Goal: Task Accomplishment & Management: Manage account settings

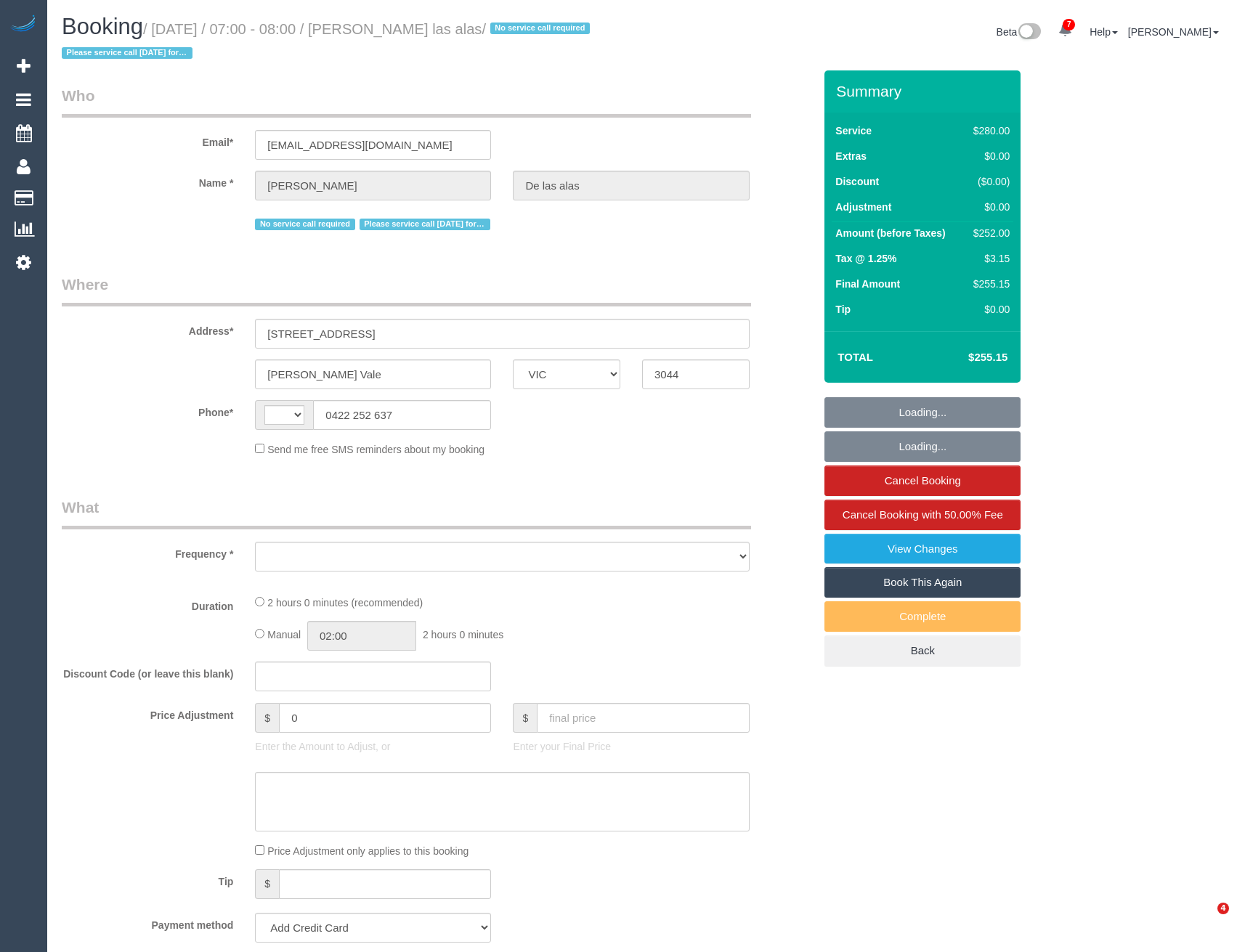
select select "VIC"
select select "string:AU"
select select "2"
select select "number:27"
select select "number:14"
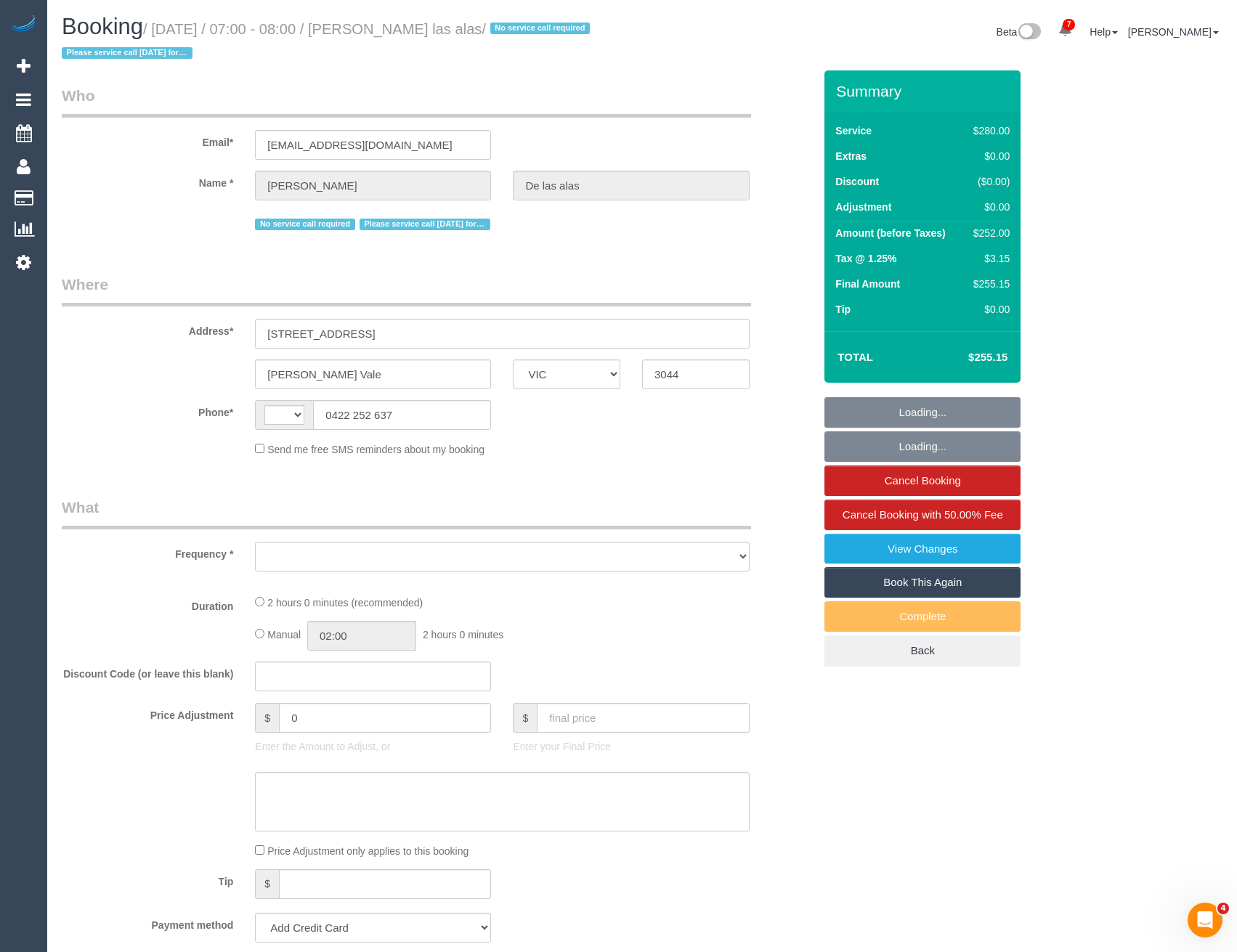
select select "number:19"
select select "number:25"
select select "number:12"
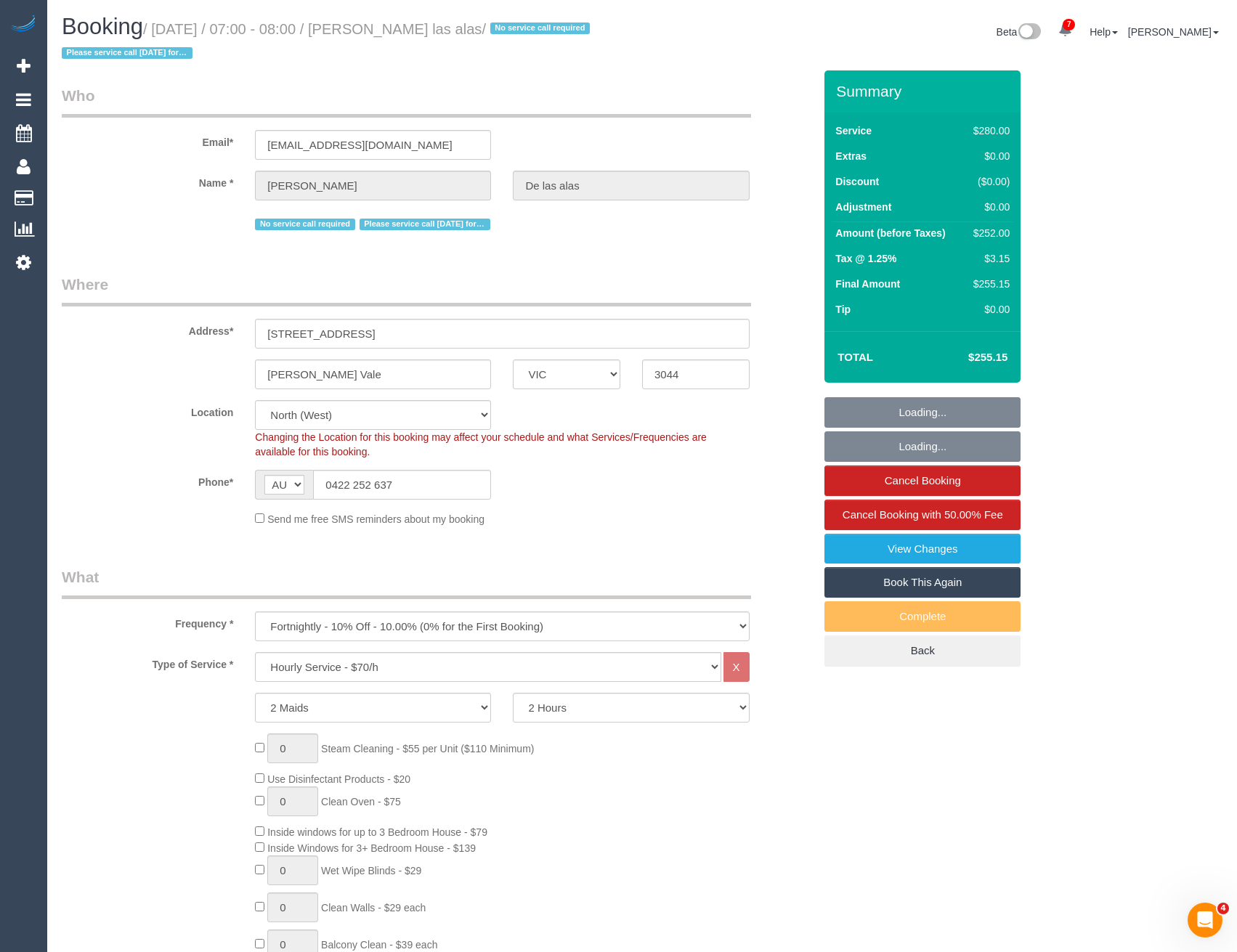
select select "object:802"
select select "string:stripe-pm_1Pmxf52GScqysDRV0AlwXJns"
select select "object:1700"
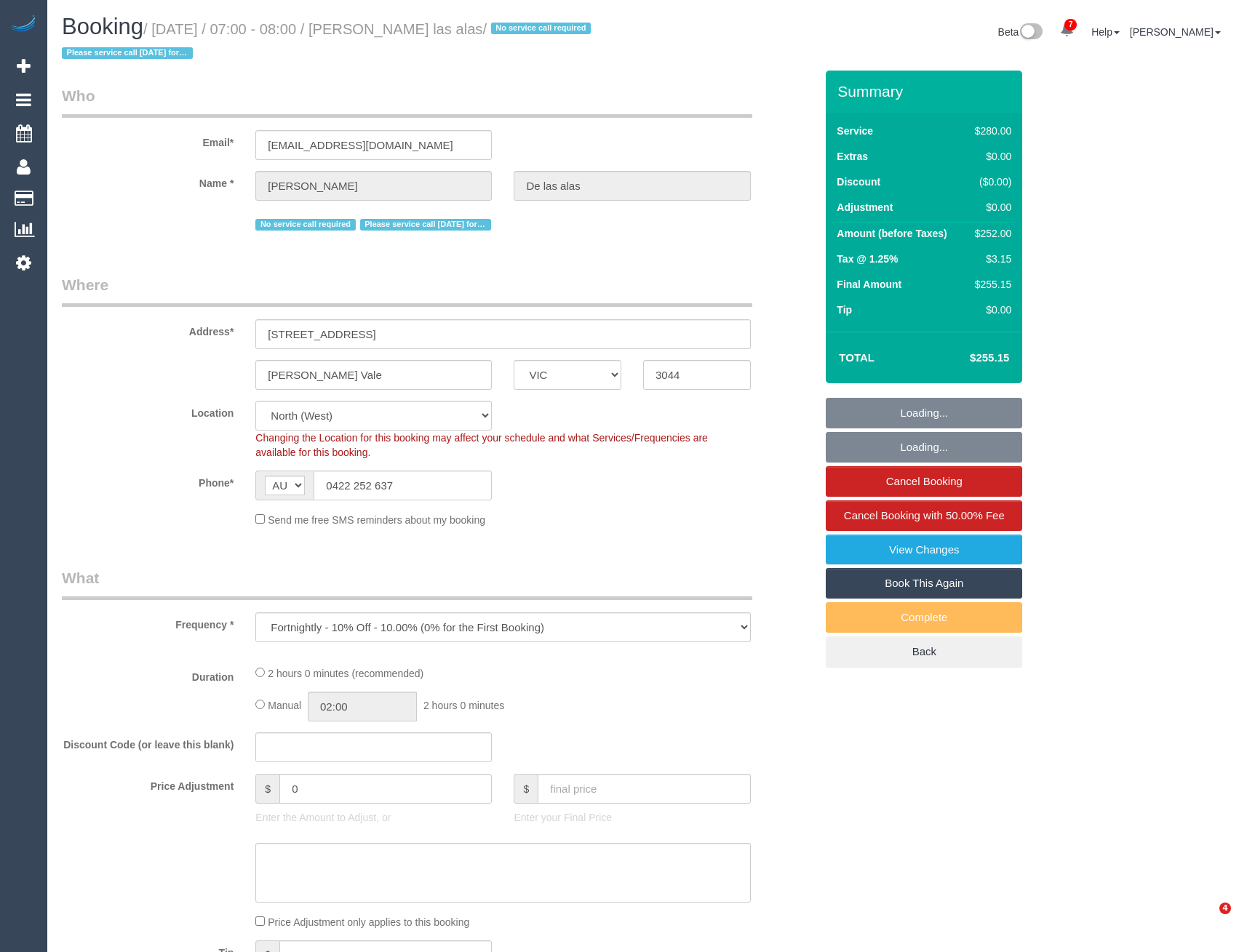
select select "VIC"
select select "string:stripe-pm_1Pmxf52GScqysDRV0AlwXJns"
select select "2"
select select "number:27"
select select "number:14"
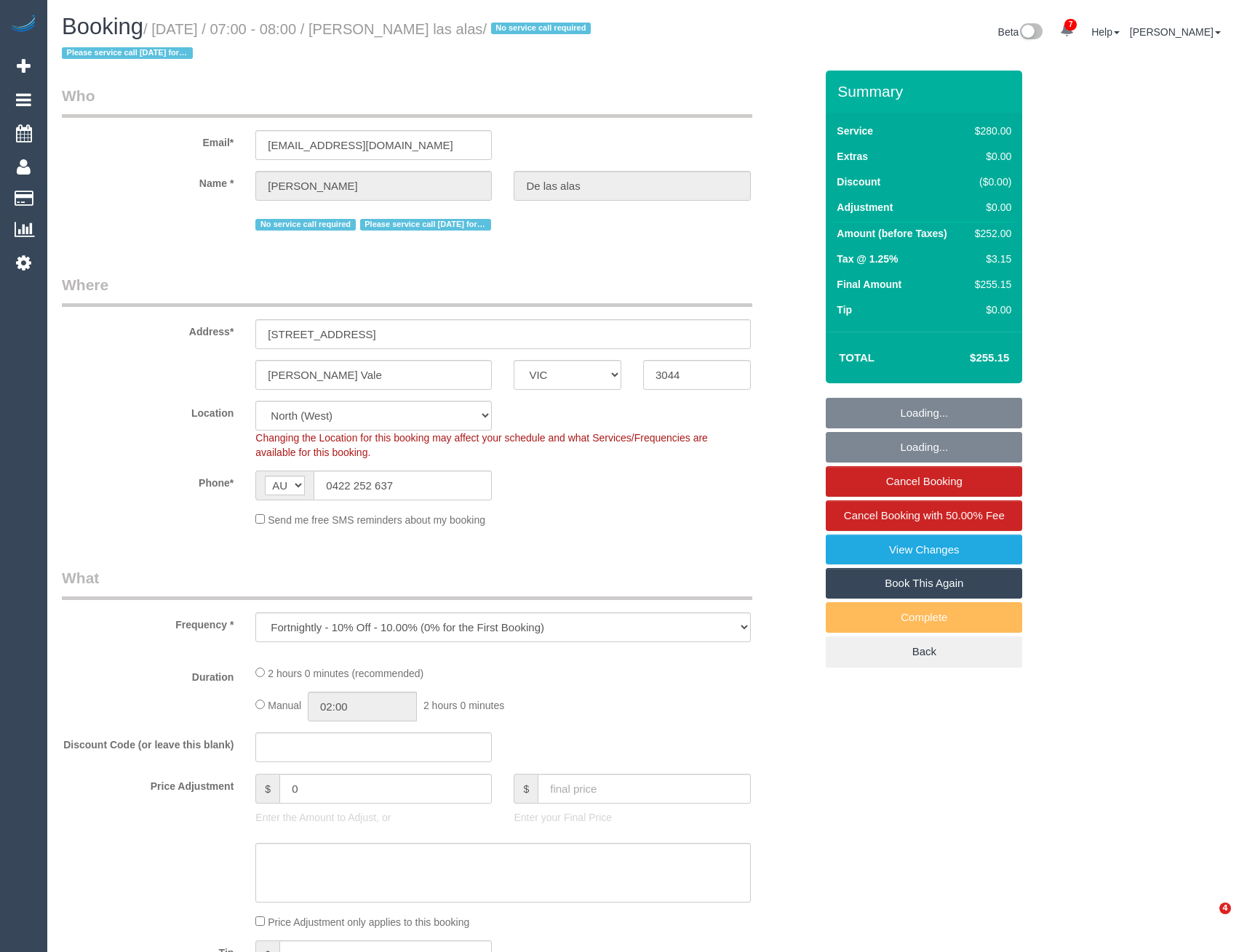
select select "number:19"
select select "number:25"
select select "number:12"
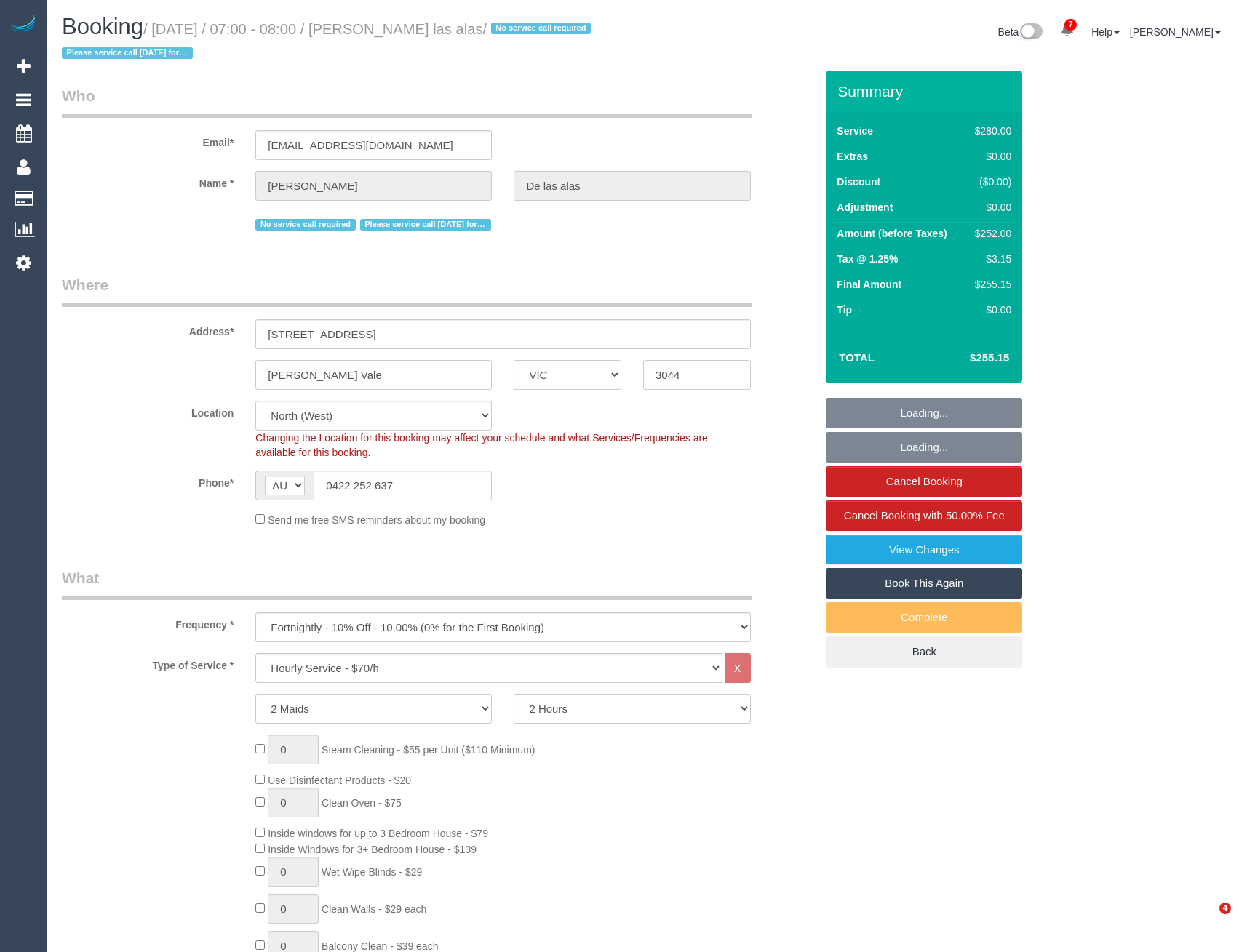
select select "object:1700"
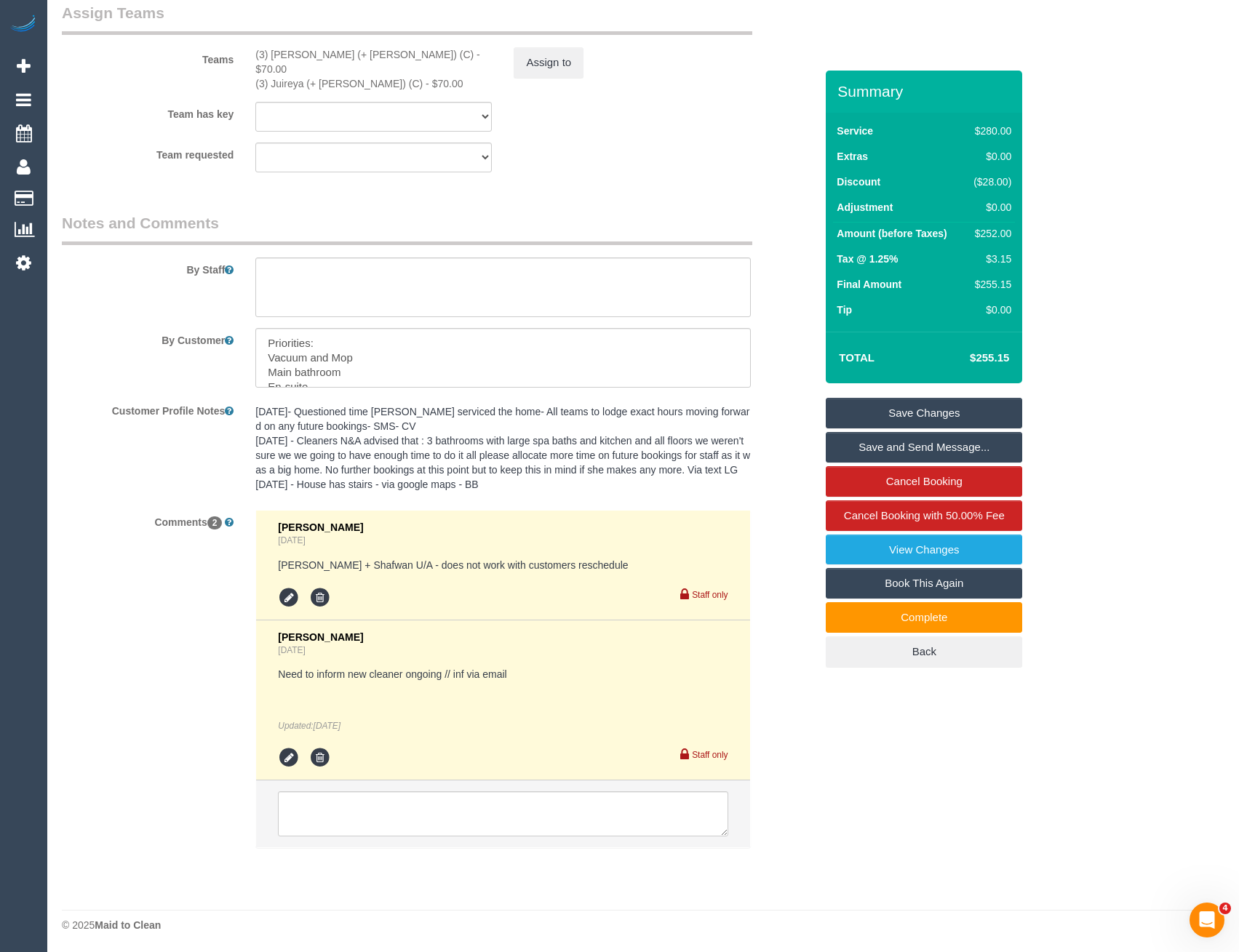
scroll to position [2284, 0]
click at [419, 804] on textarea at bounding box center [502, 812] width 449 height 45
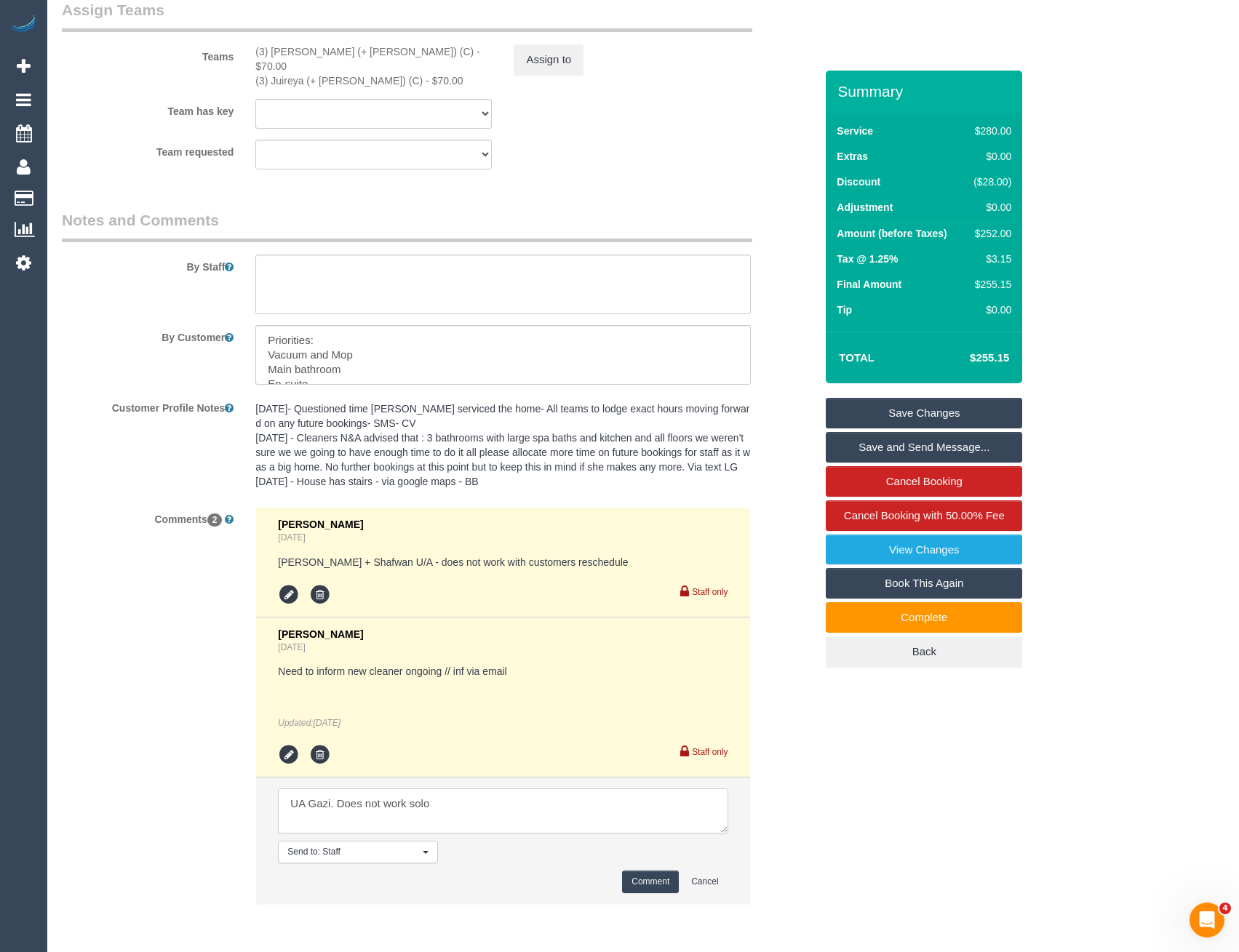
type textarea "UA Gazi. Does not work solo"
click at [664, 886] on button "Comment" at bounding box center [651, 882] width 57 height 23
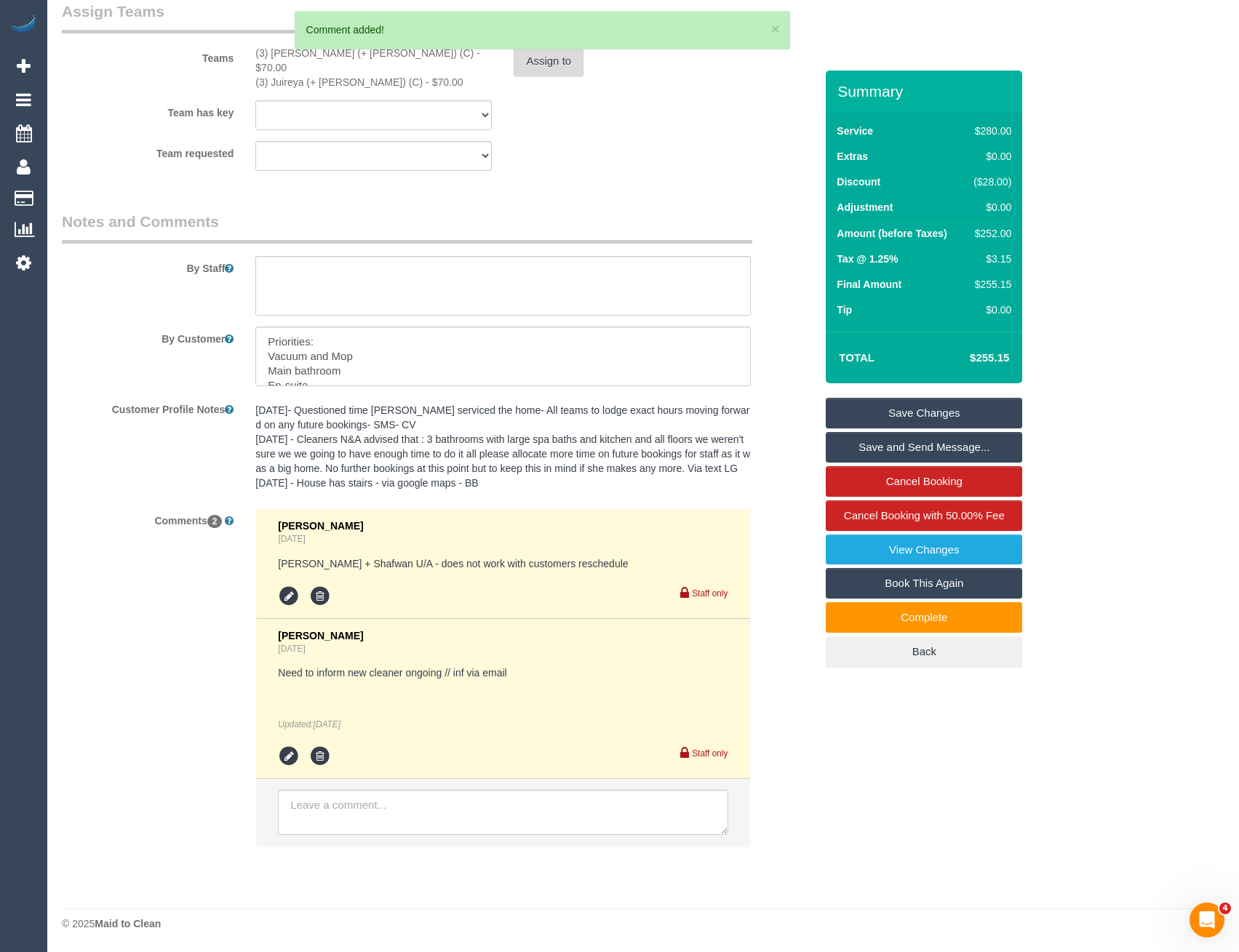
click at [566, 52] on button "Assign to" at bounding box center [548, 61] width 69 height 31
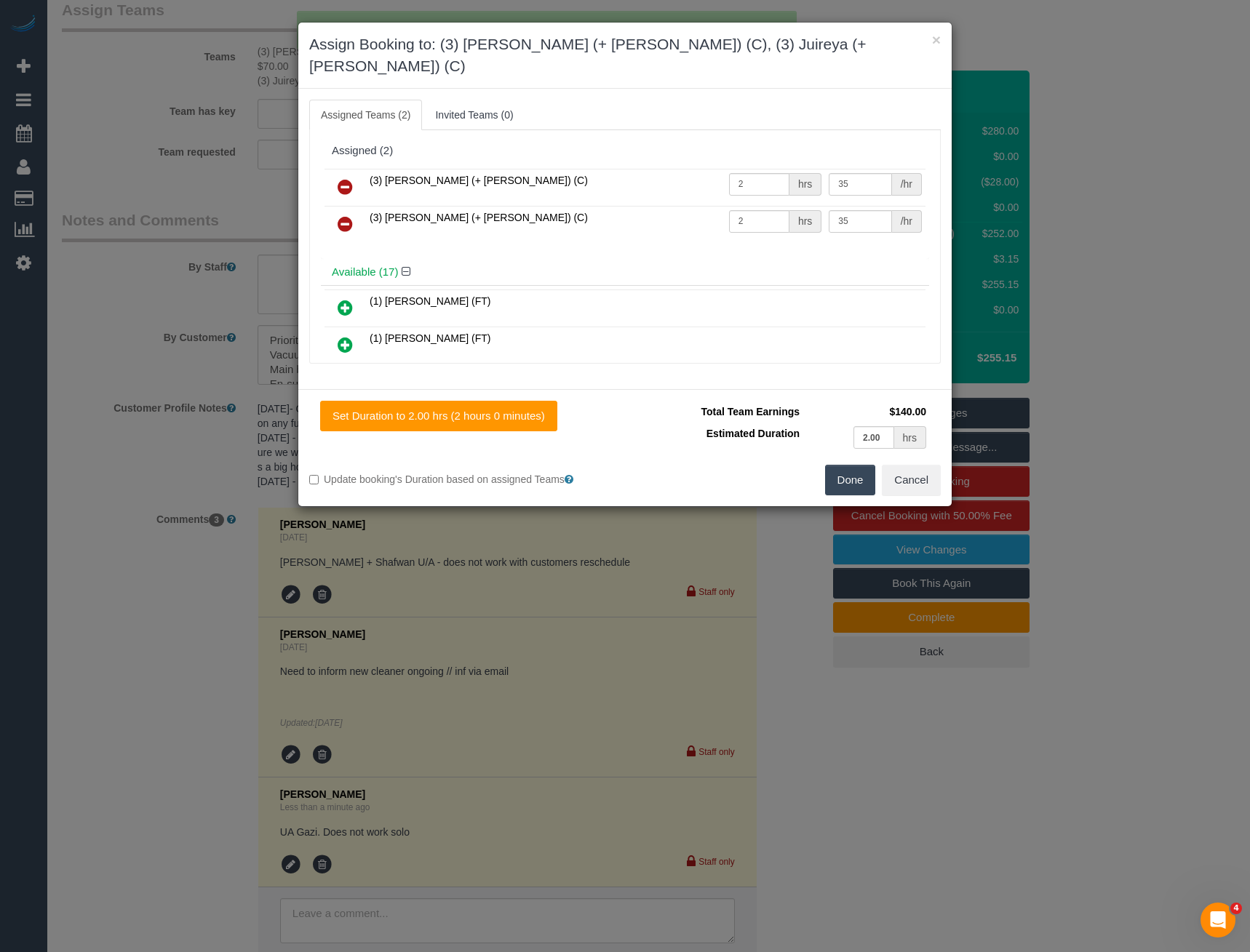
click at [338, 173] on link at bounding box center [345, 187] width 34 height 29
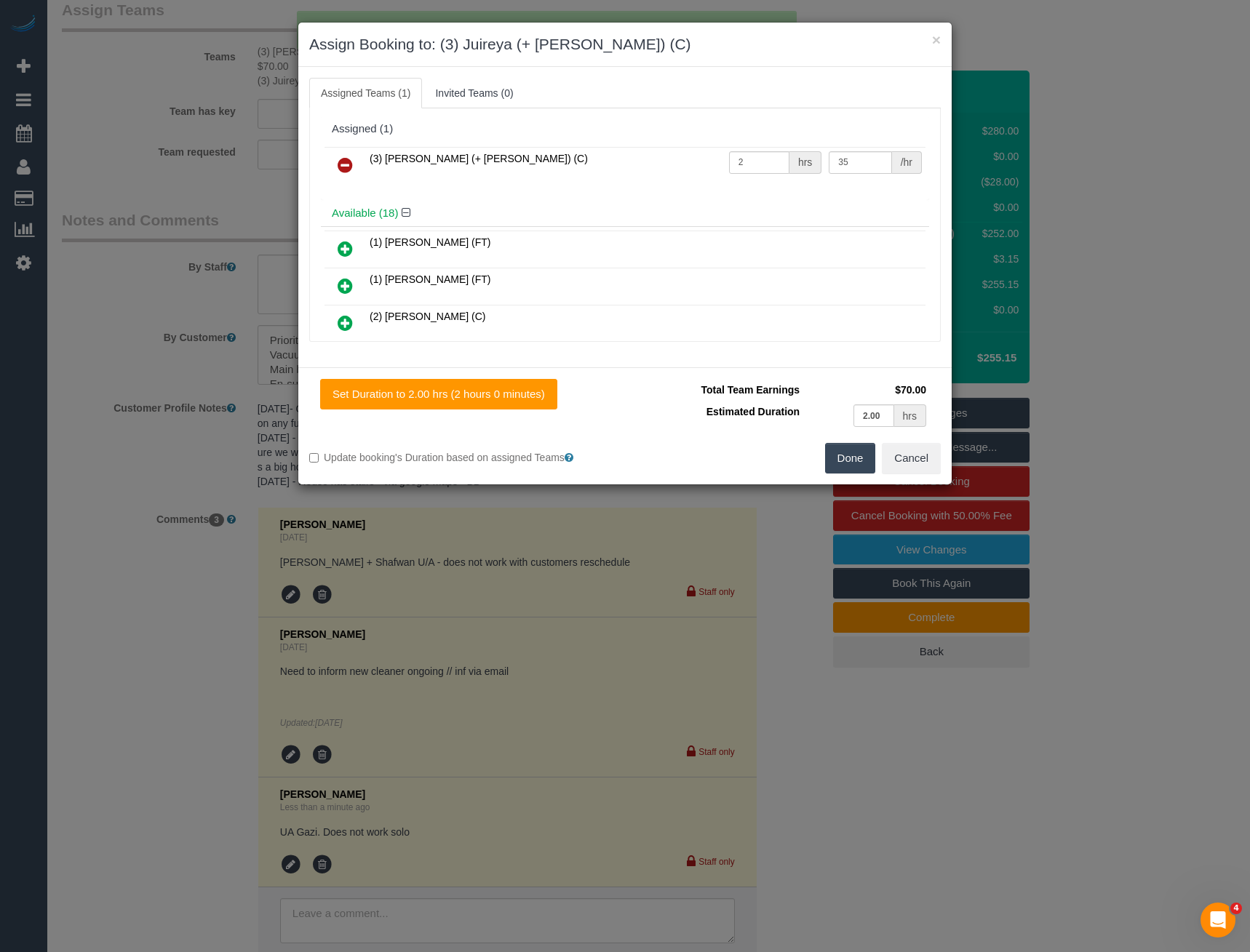
click at [846, 460] on button "Done" at bounding box center [850, 458] width 51 height 31
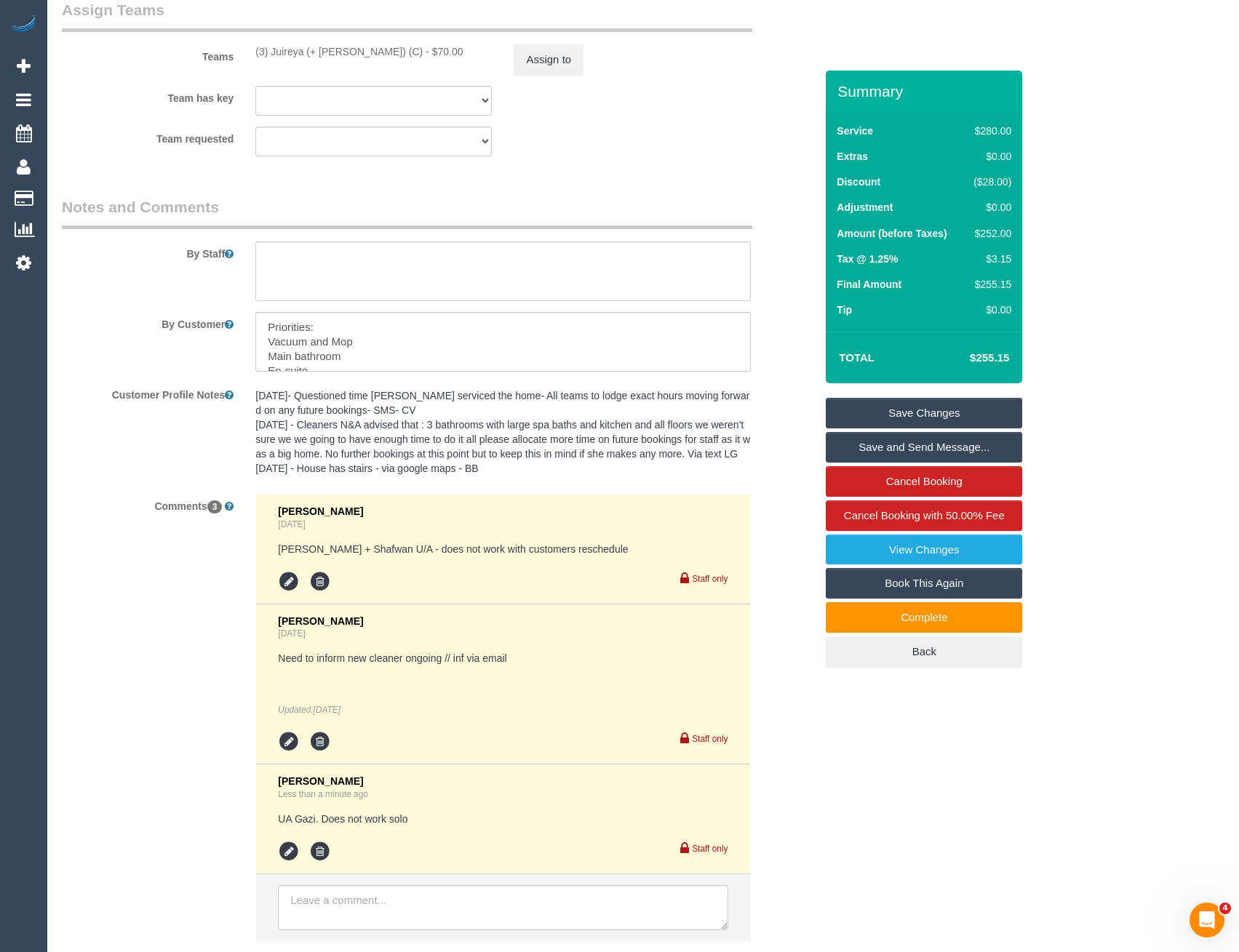
click at [928, 410] on link "Save Changes" at bounding box center [924, 413] width 197 height 31
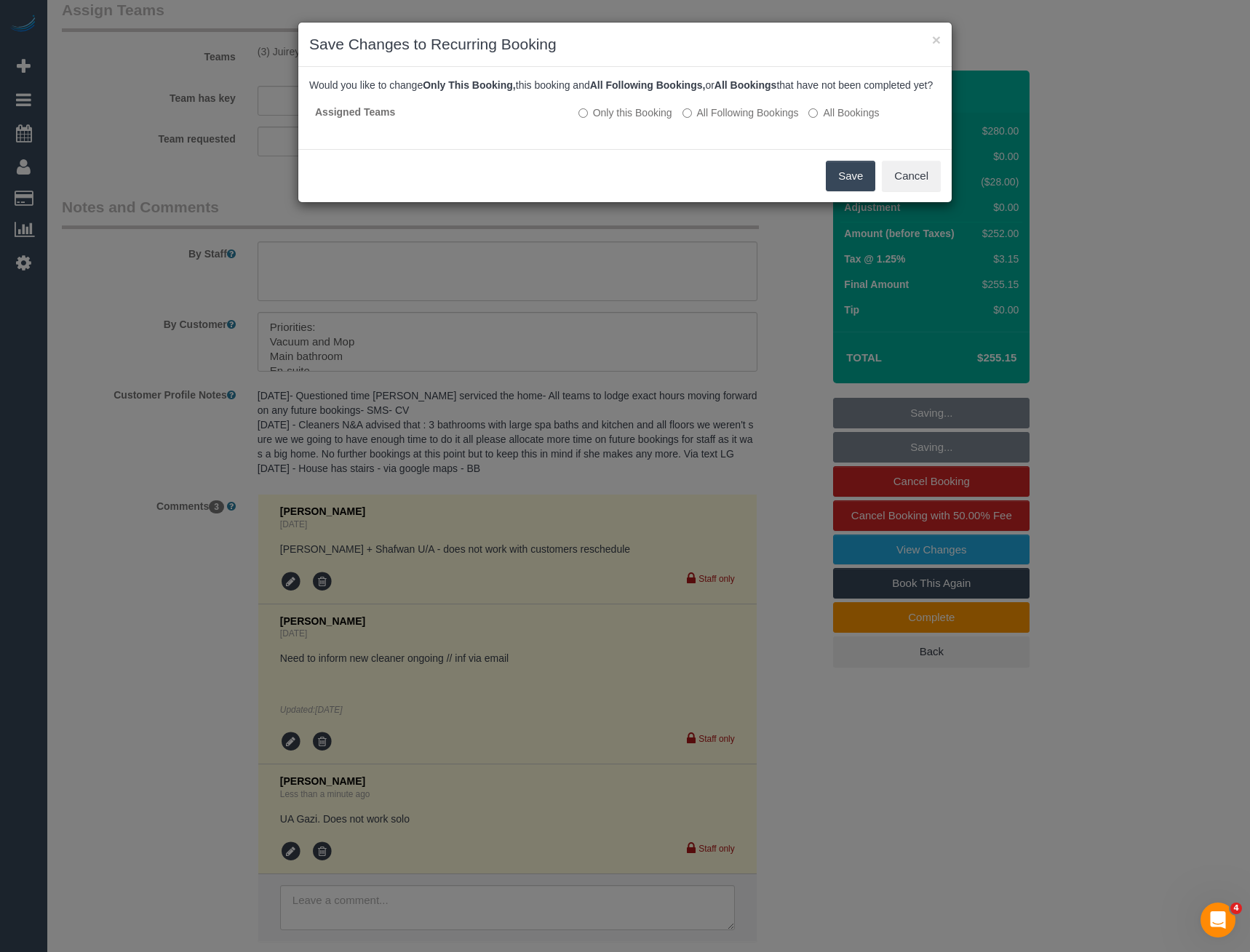
click at [840, 185] on button "Save" at bounding box center [850, 176] width 49 height 31
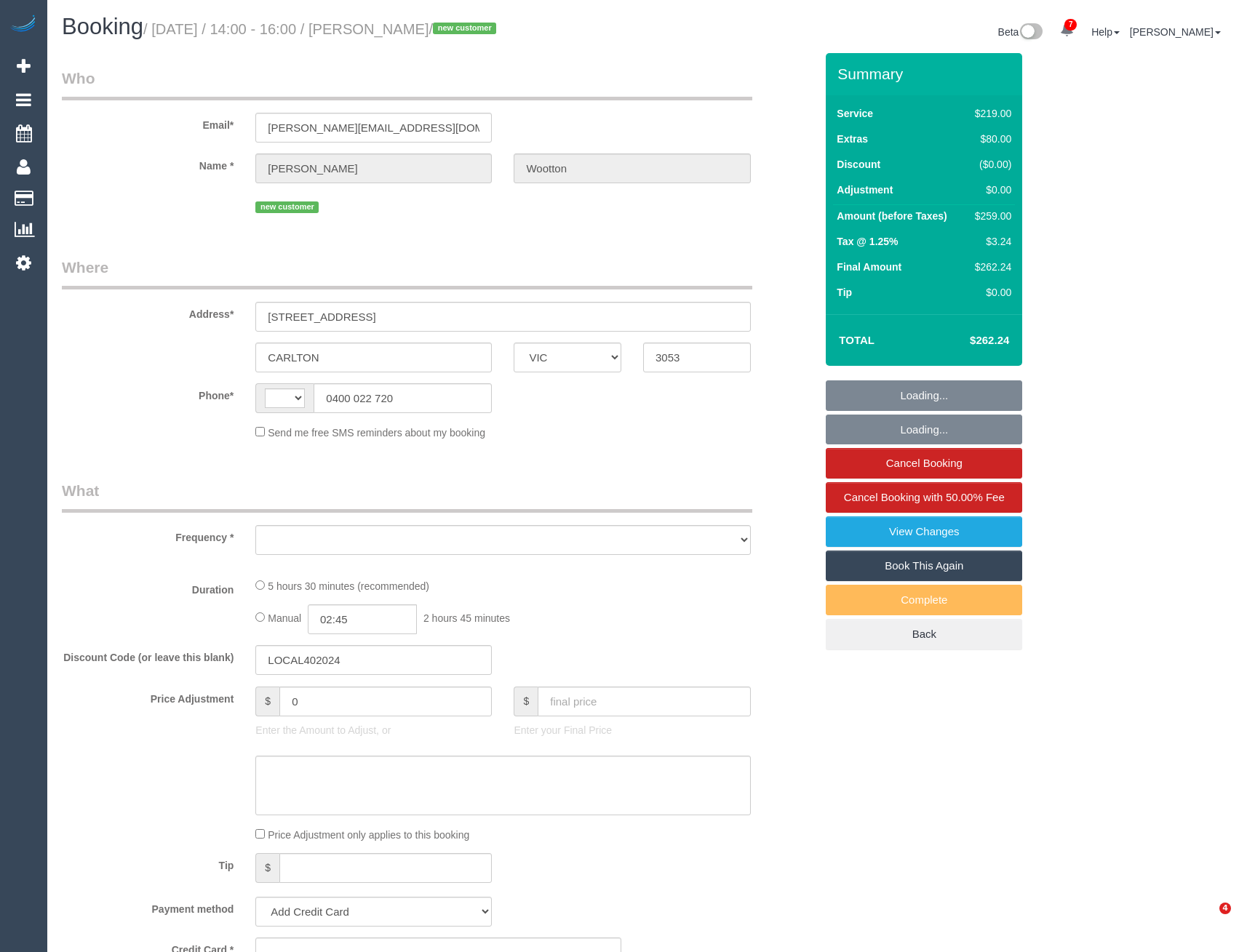
select select "VIC"
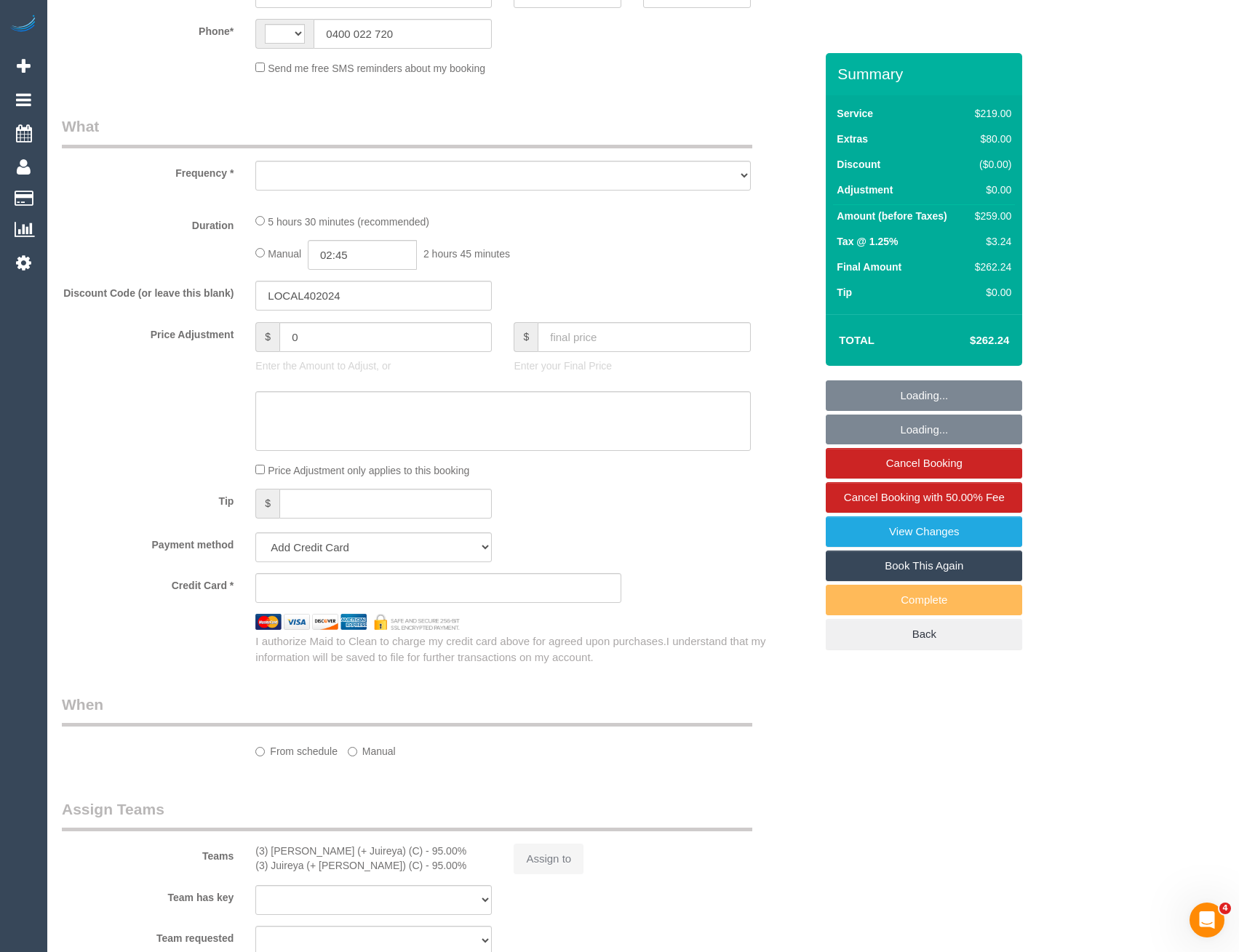
select select "string:AU"
select select "string:stripe-pm_1S4Kbm2GScqysDRVcY7WpnZ2"
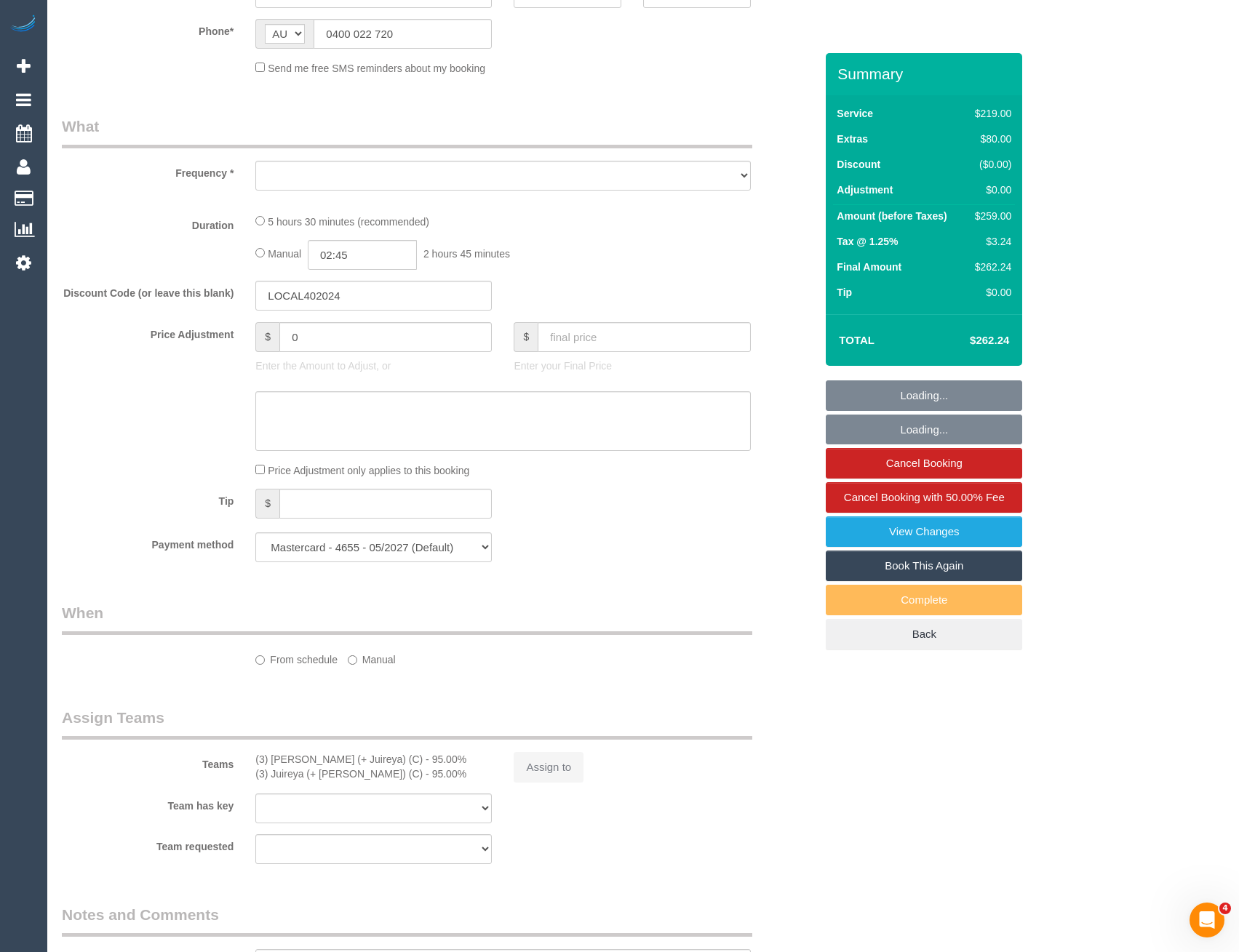
scroll to position [437, 0]
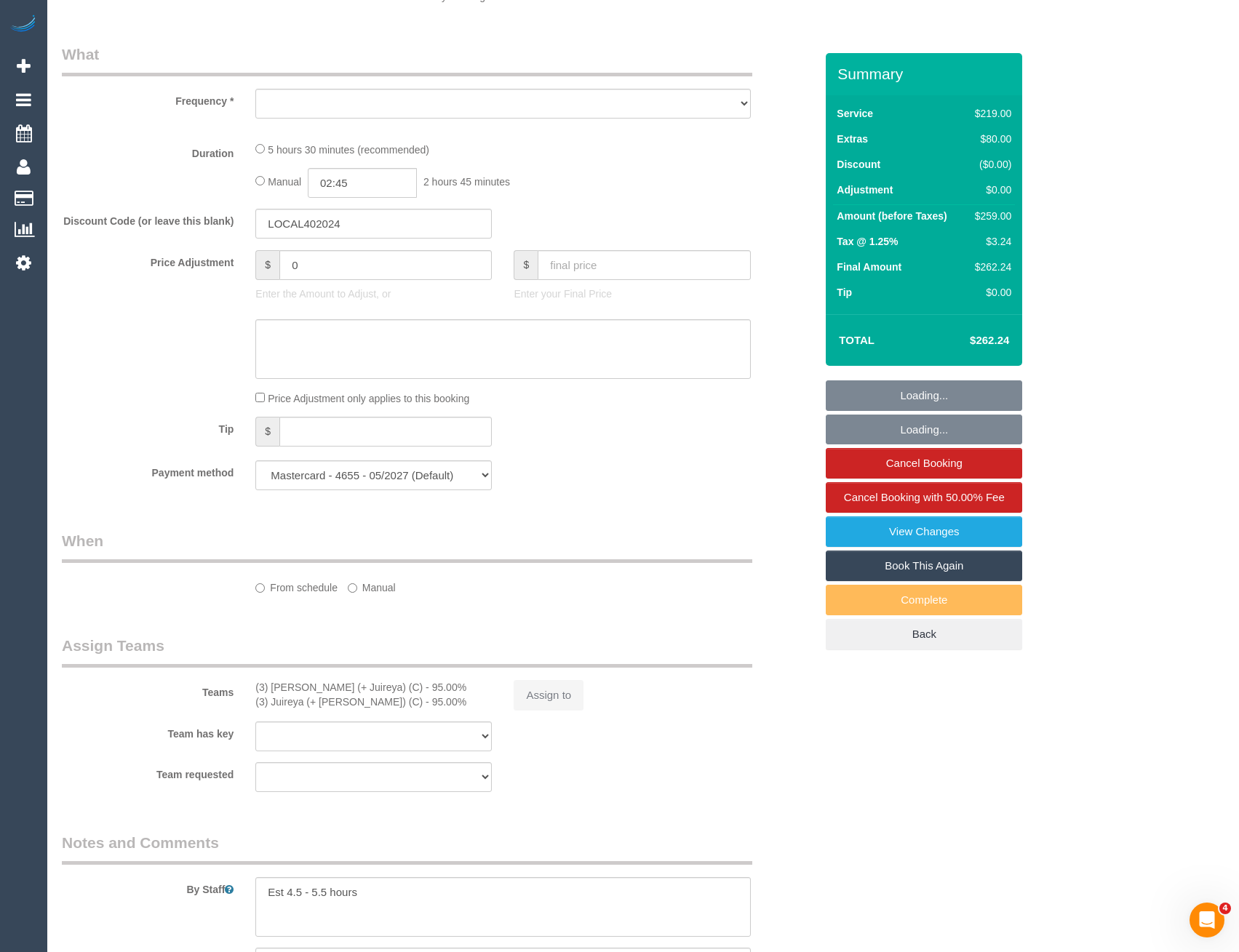
select select "object:1034"
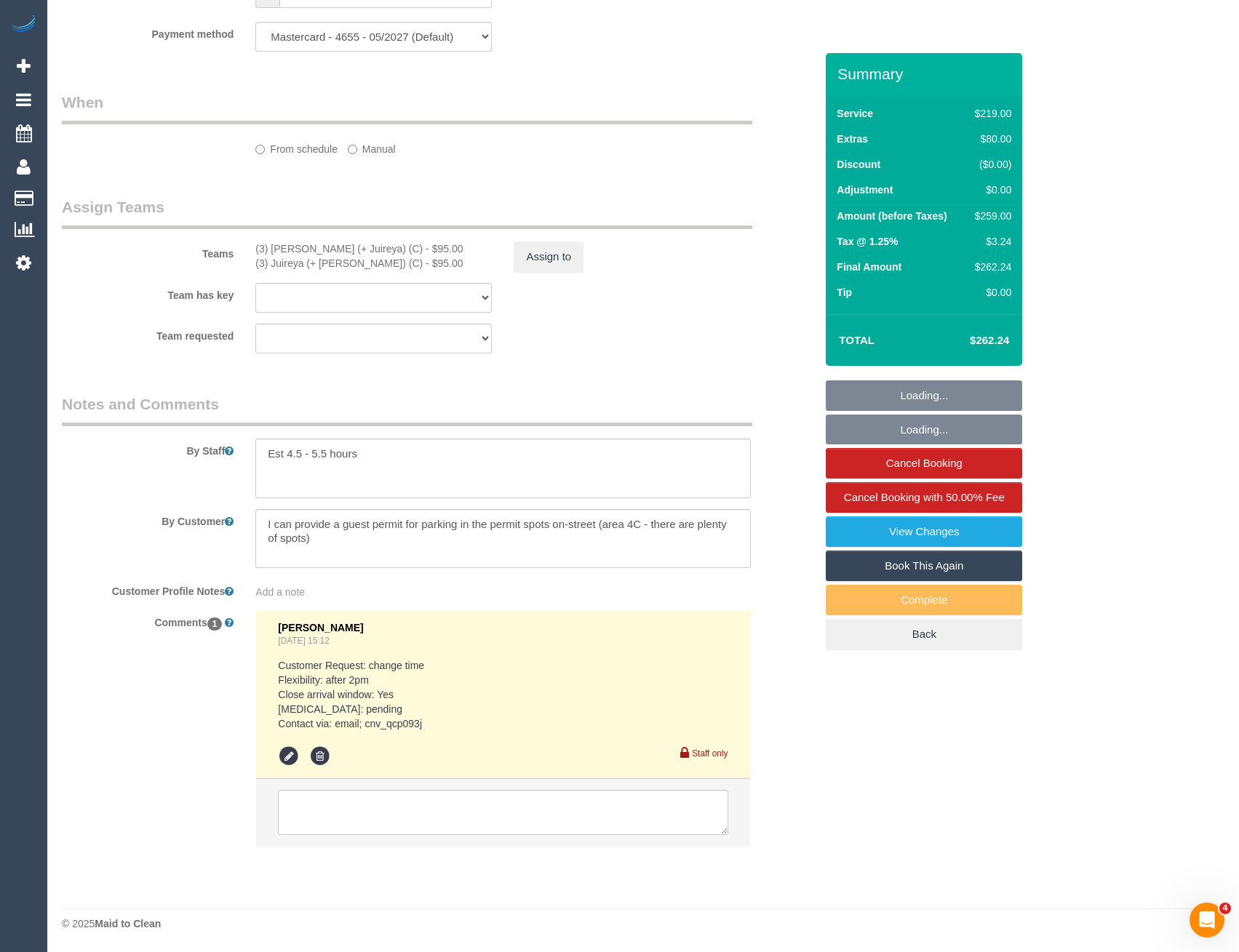
select select "number:28"
select select "number:14"
select select "number:21"
select select "number:22"
select select "number:13"
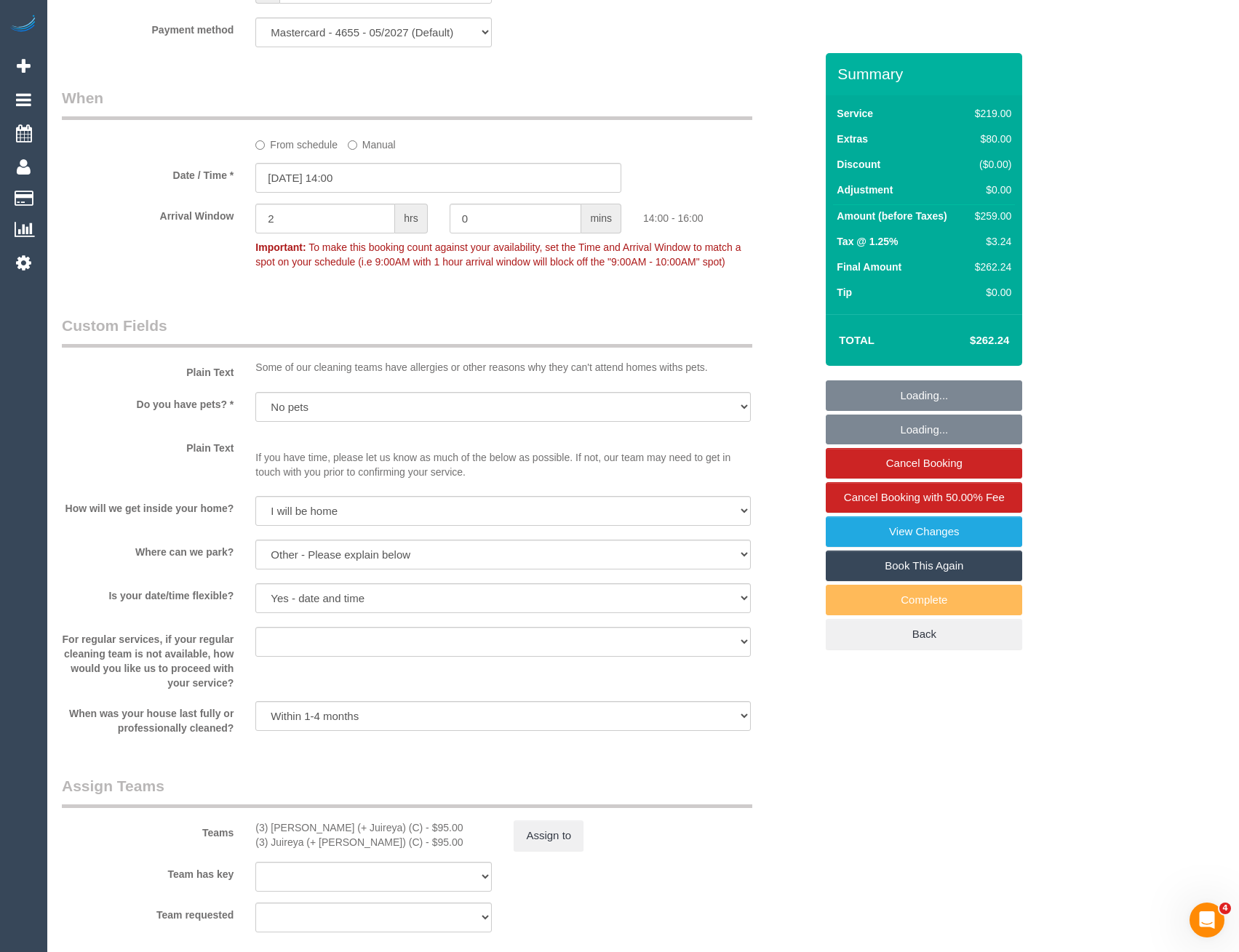
select select "object:1297"
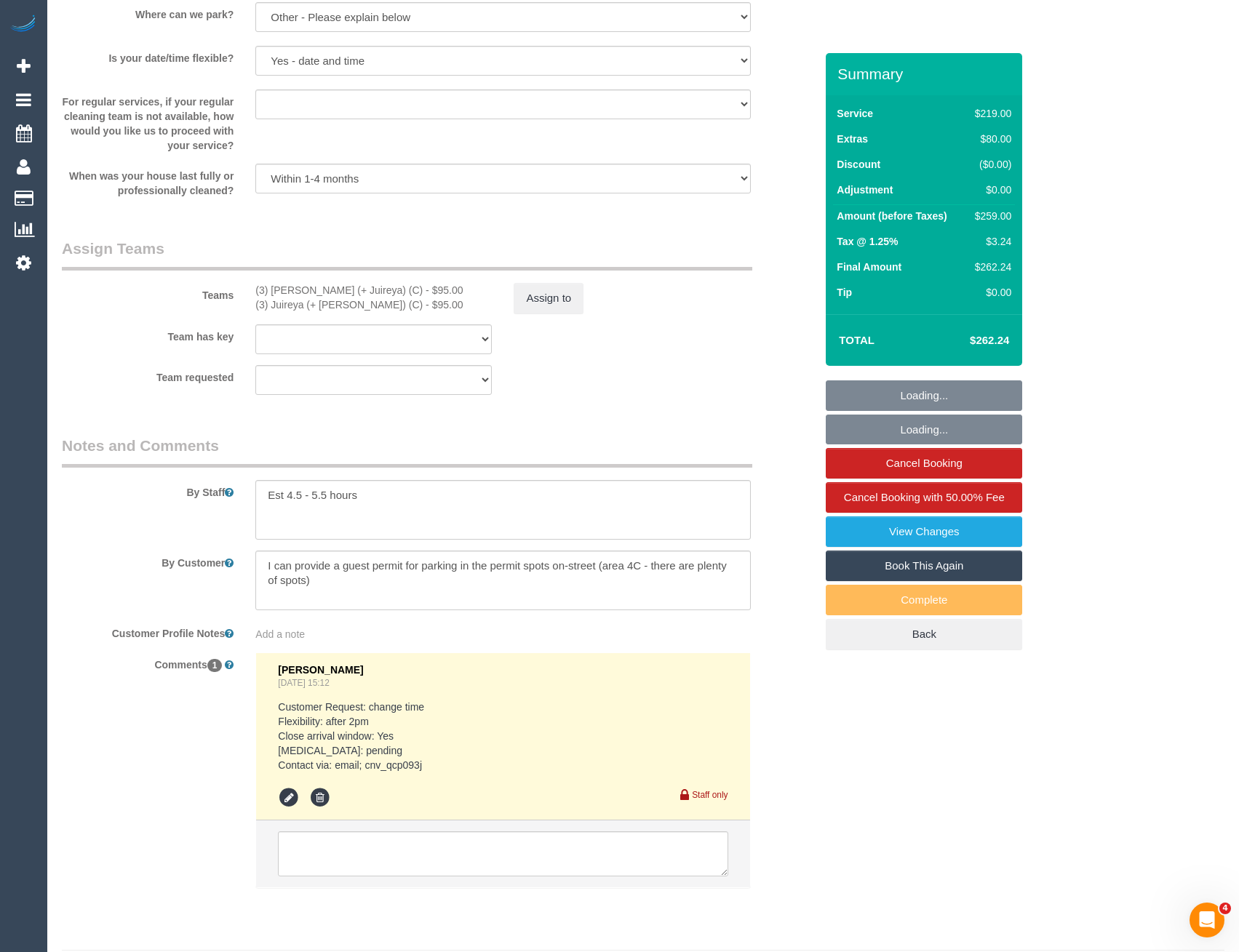
scroll to position [2108, 0]
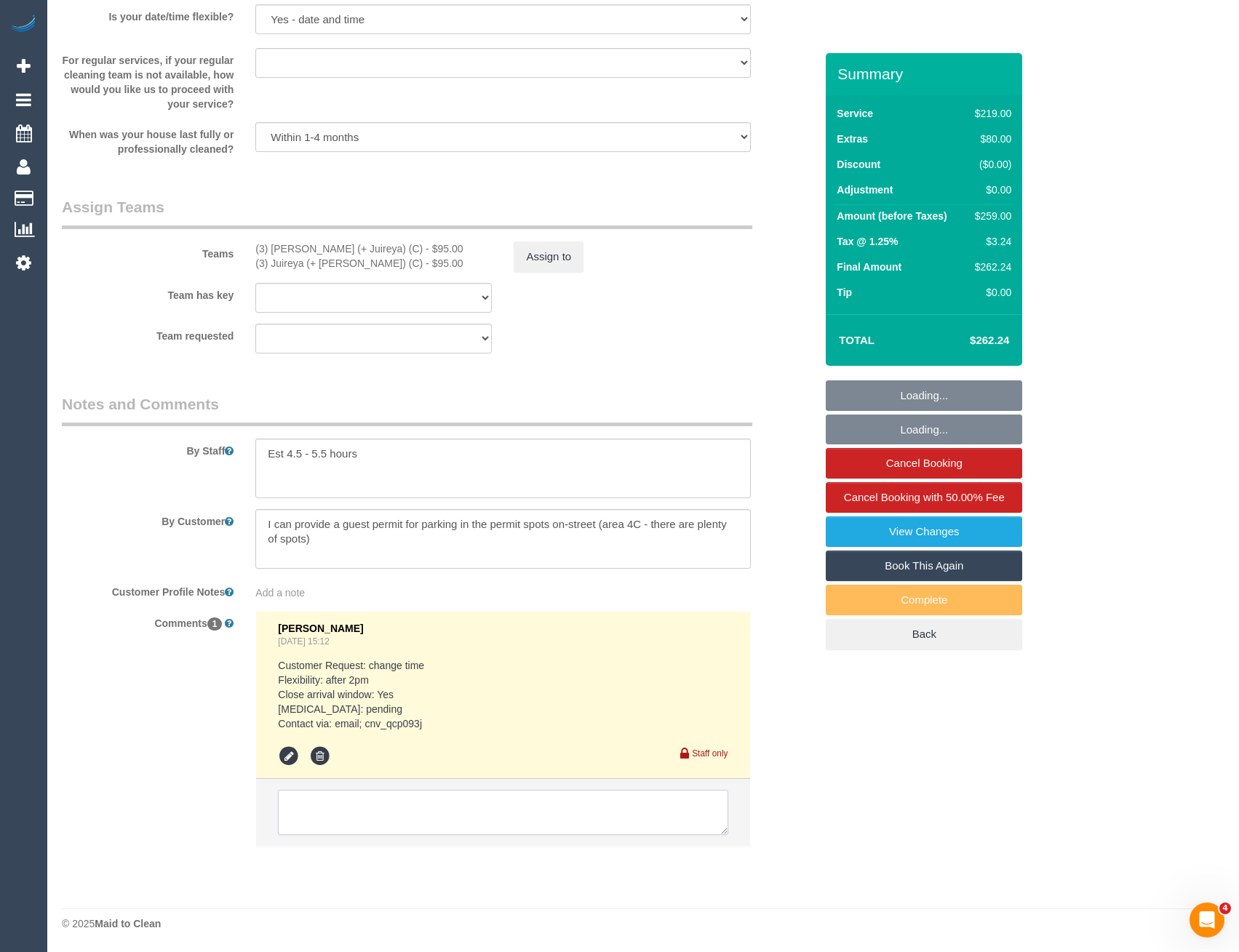
click at [489, 822] on textarea at bounding box center [502, 812] width 449 height 45
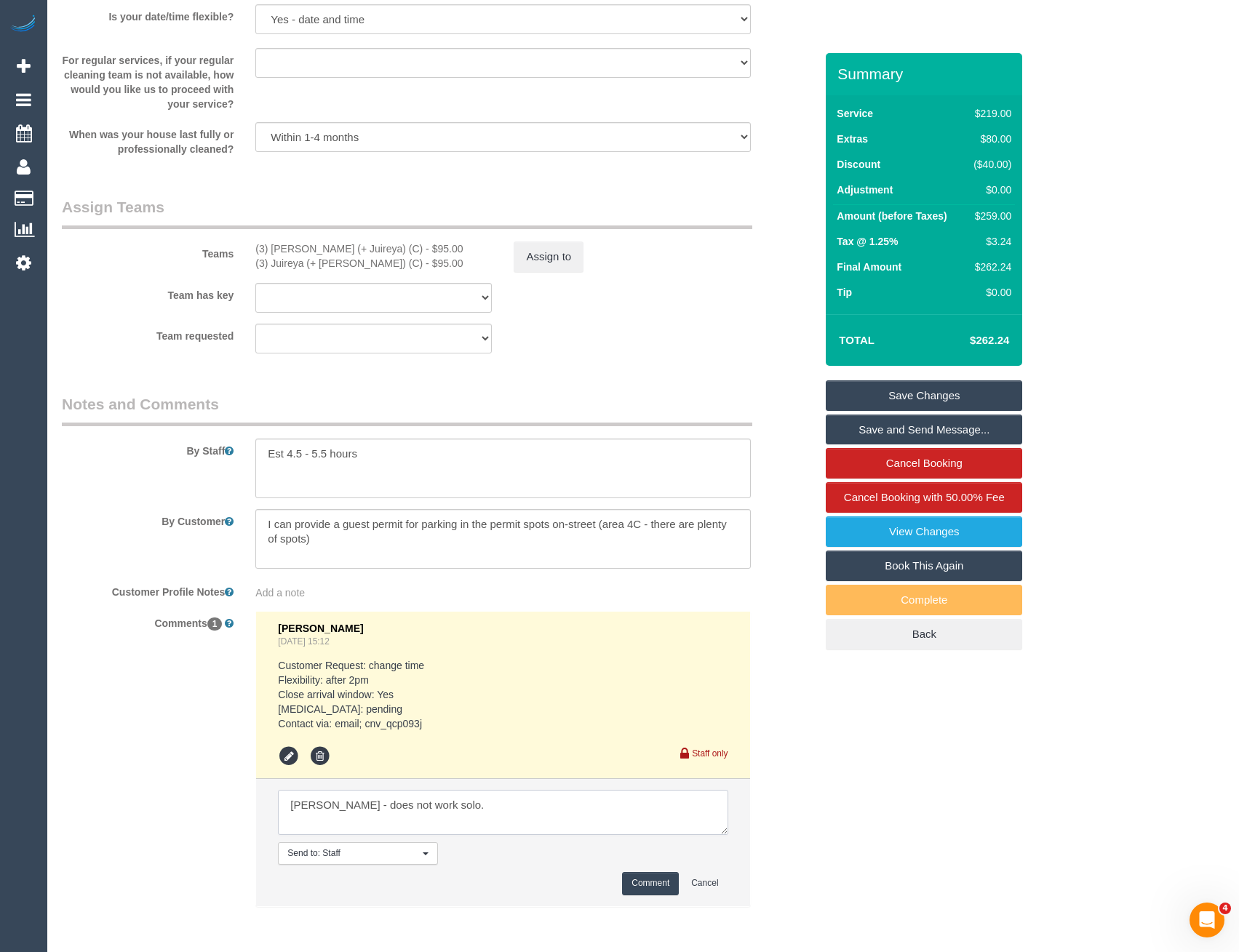
type textarea "UA Gazi - does not work solo."
click at [664, 879] on button "Comment" at bounding box center [651, 883] width 57 height 23
click at [538, 250] on button "Assign to" at bounding box center [548, 257] width 69 height 31
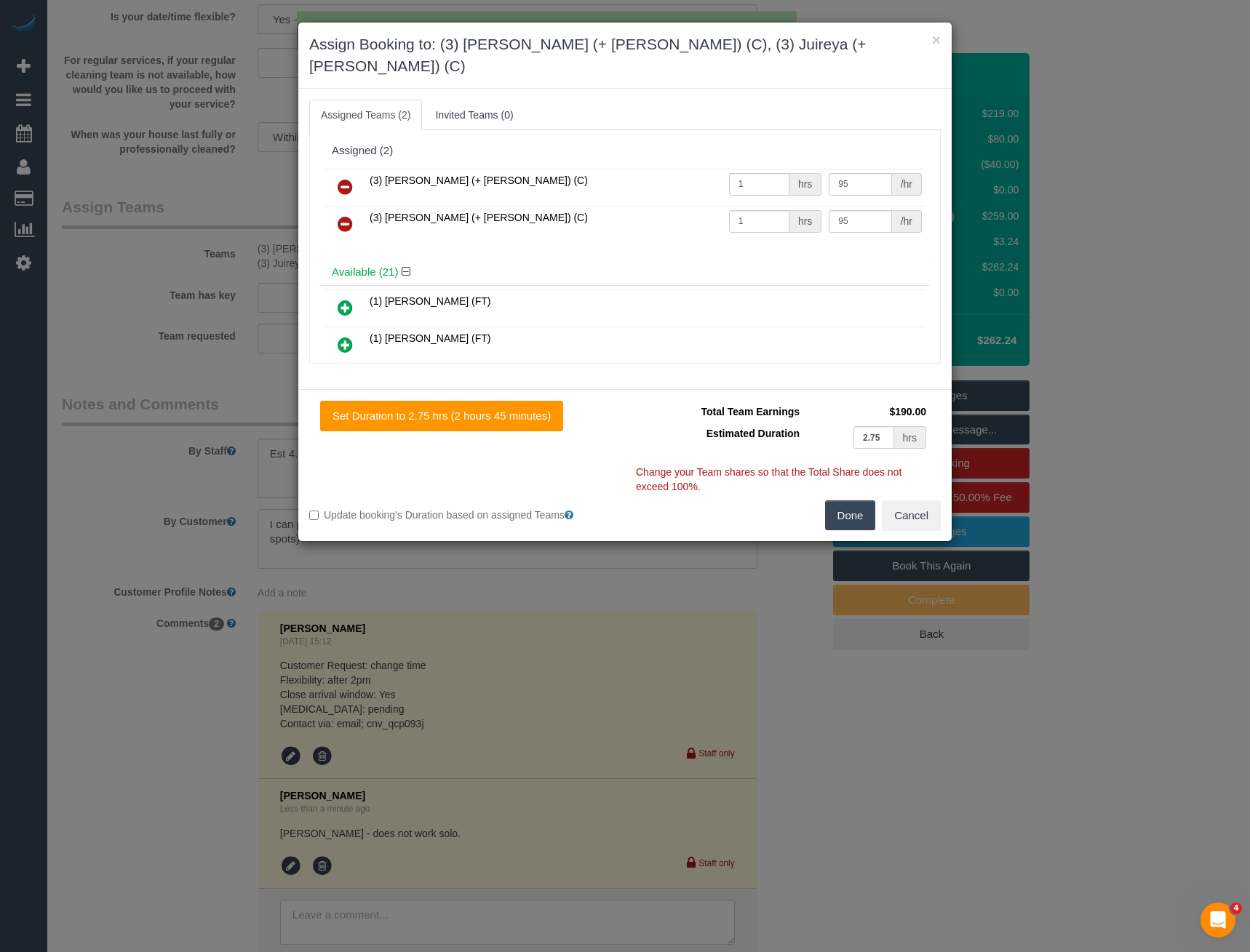
click at [340, 178] on icon at bounding box center [346, 187] width 15 height 18
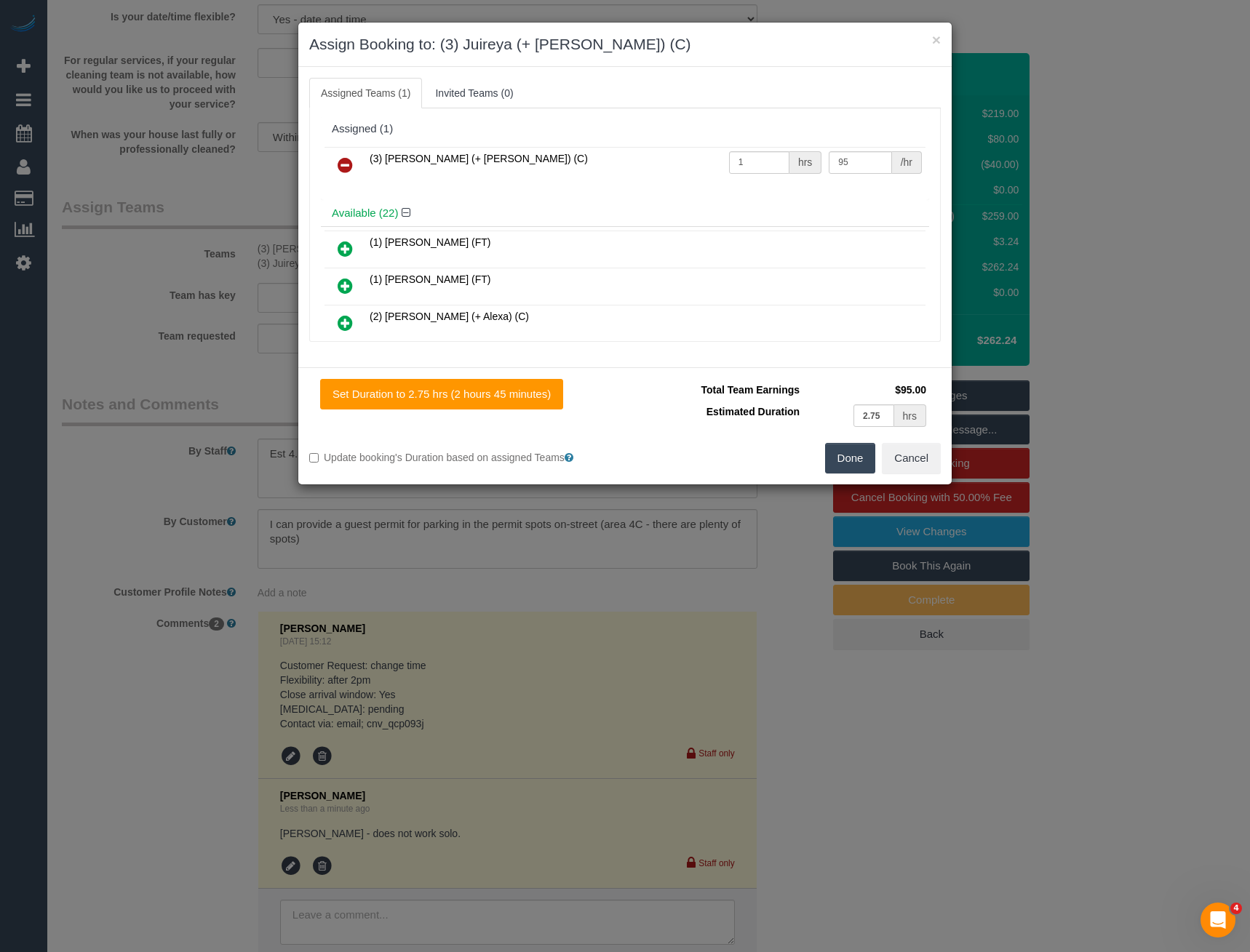
click at [854, 470] on button "Done" at bounding box center [850, 458] width 51 height 31
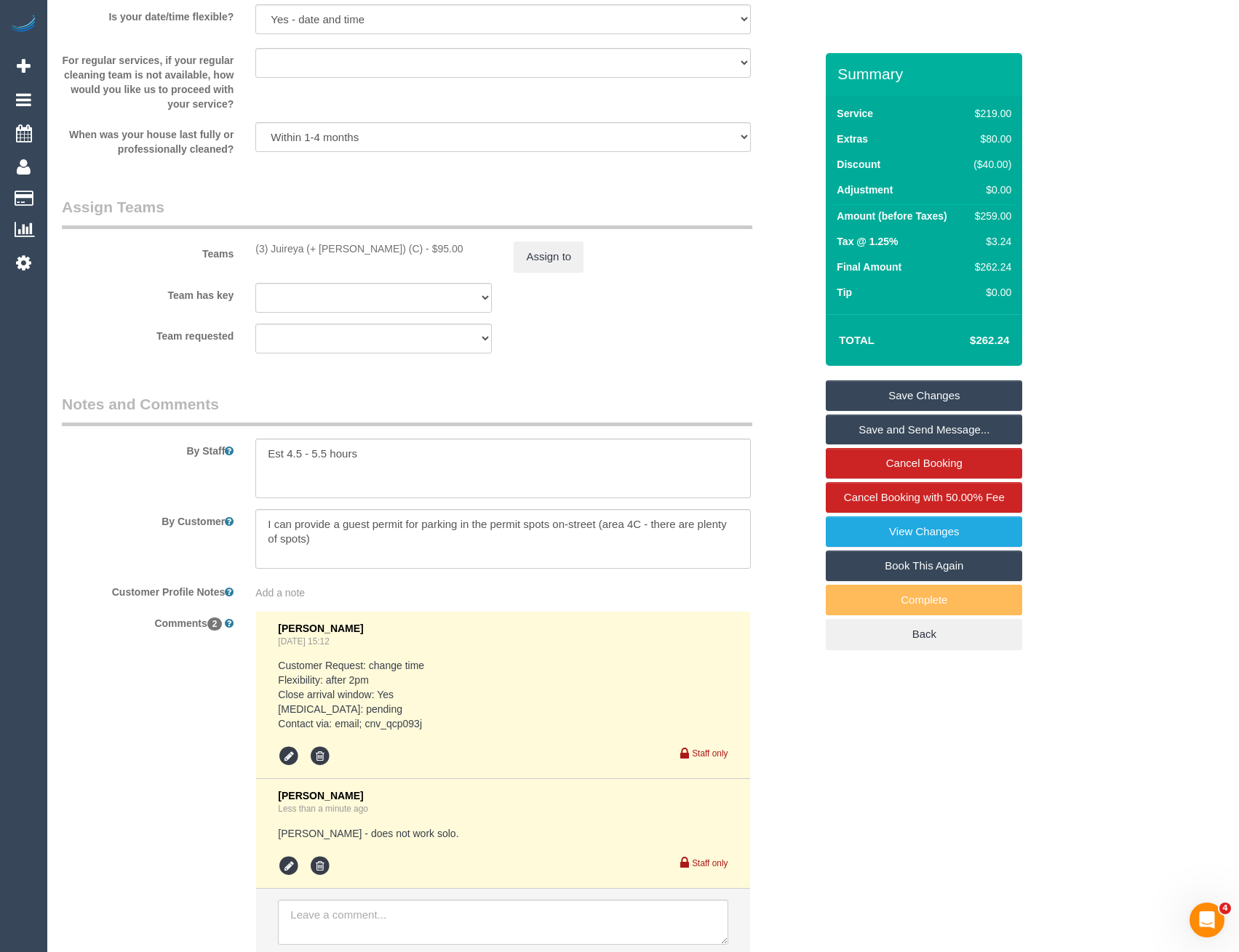
drag, startPoint x: 759, startPoint y: 434, endPoint x: 602, endPoint y: 356, distance: 175.3
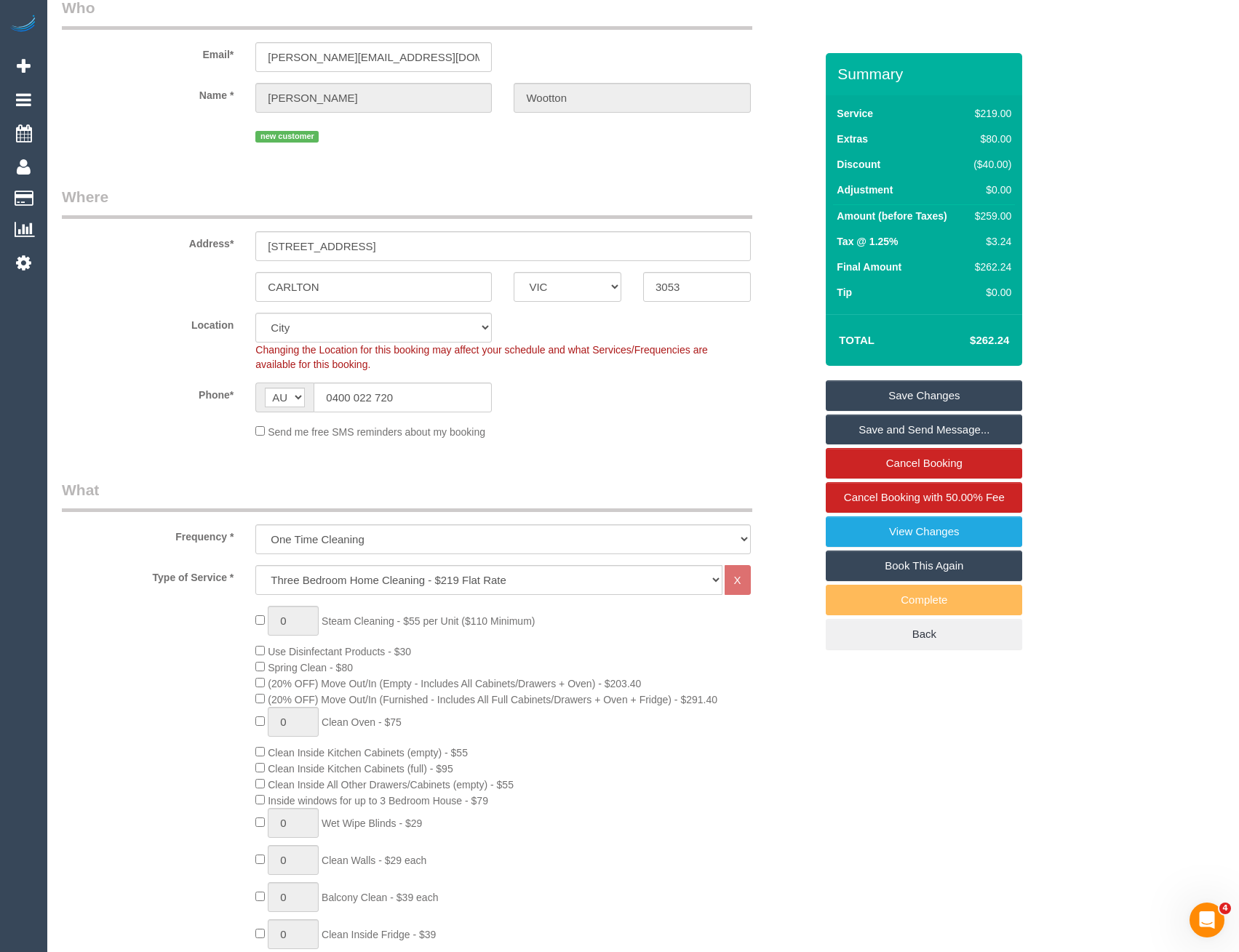
scroll to position [0, 0]
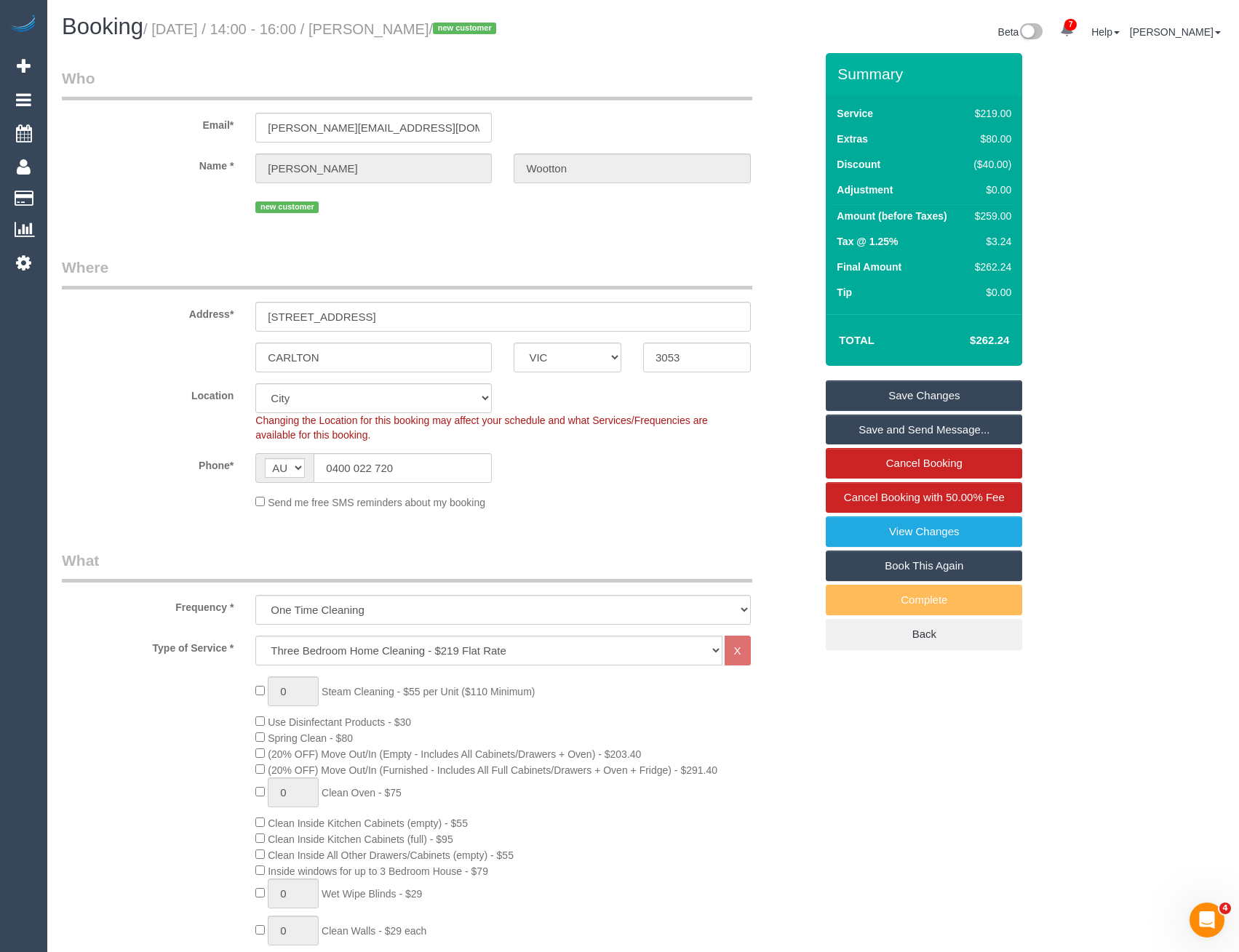
click at [889, 400] on link "Save Changes" at bounding box center [924, 396] width 197 height 31
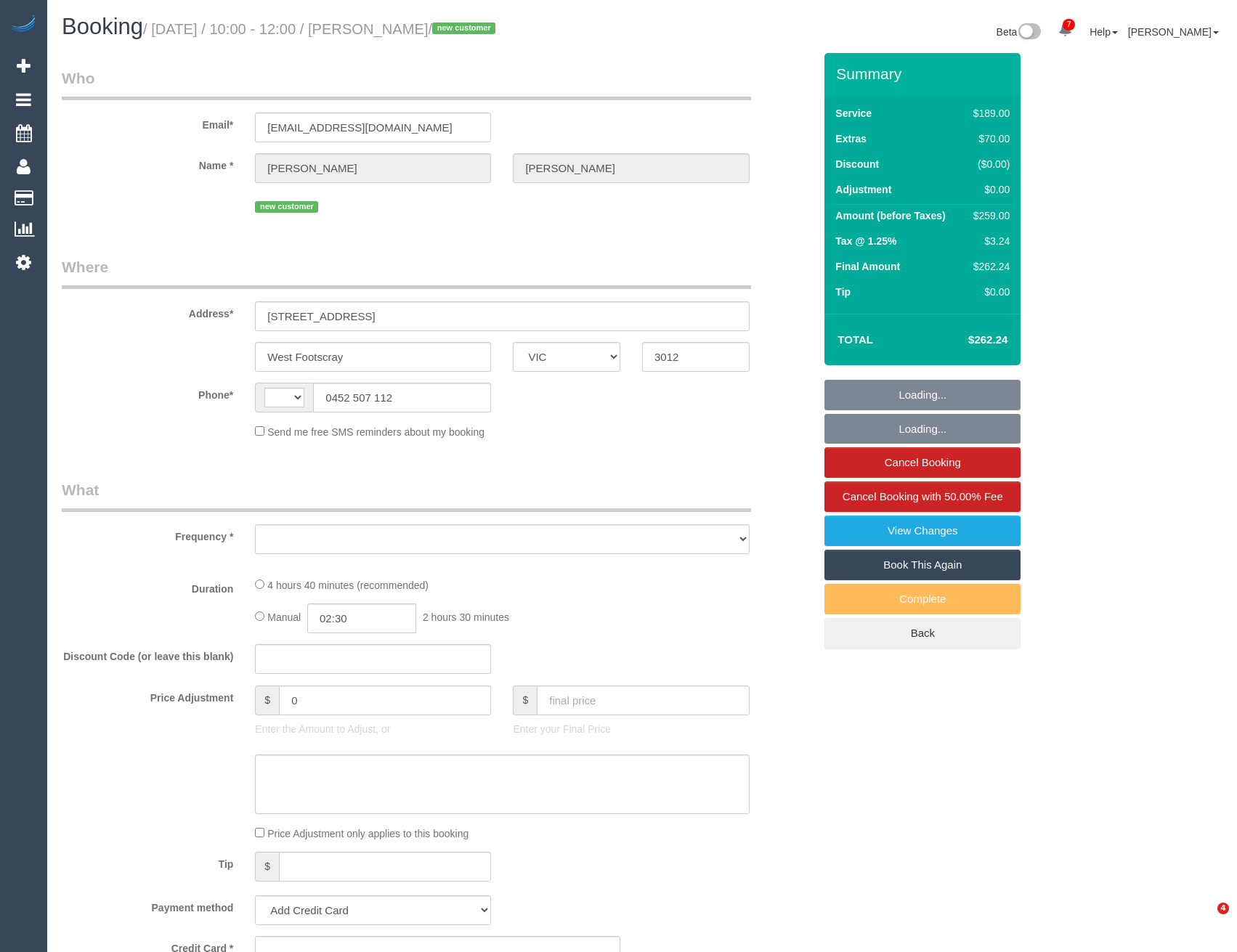
select select "VIC"
select select "string:AU"
select select "object:361"
select select "string:stripe-pm_1S5IPp2GScqysDRVQdckMTjr"
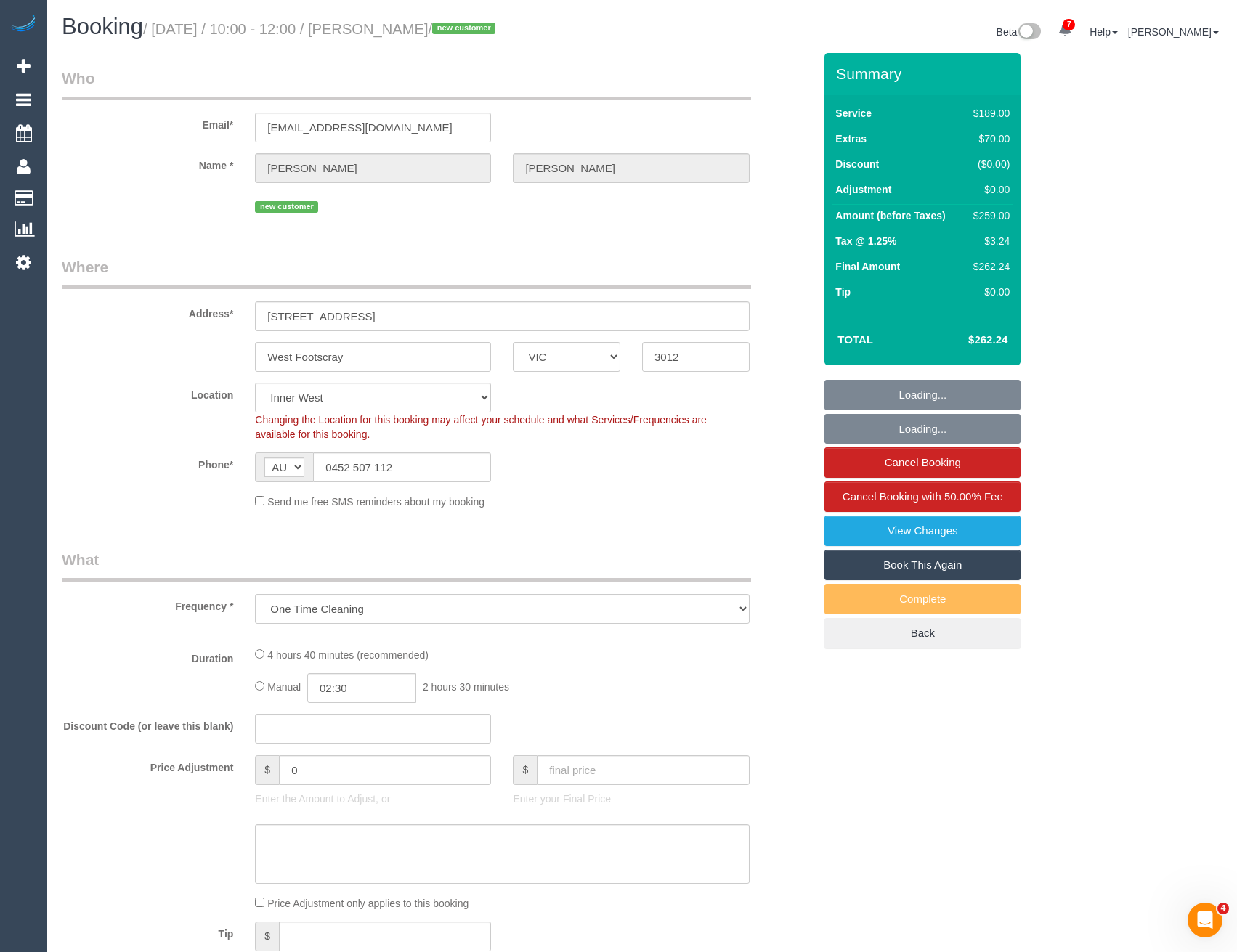
select select "number:28"
select select "number:14"
select select "number:19"
select select "number:24"
select select "number:26"
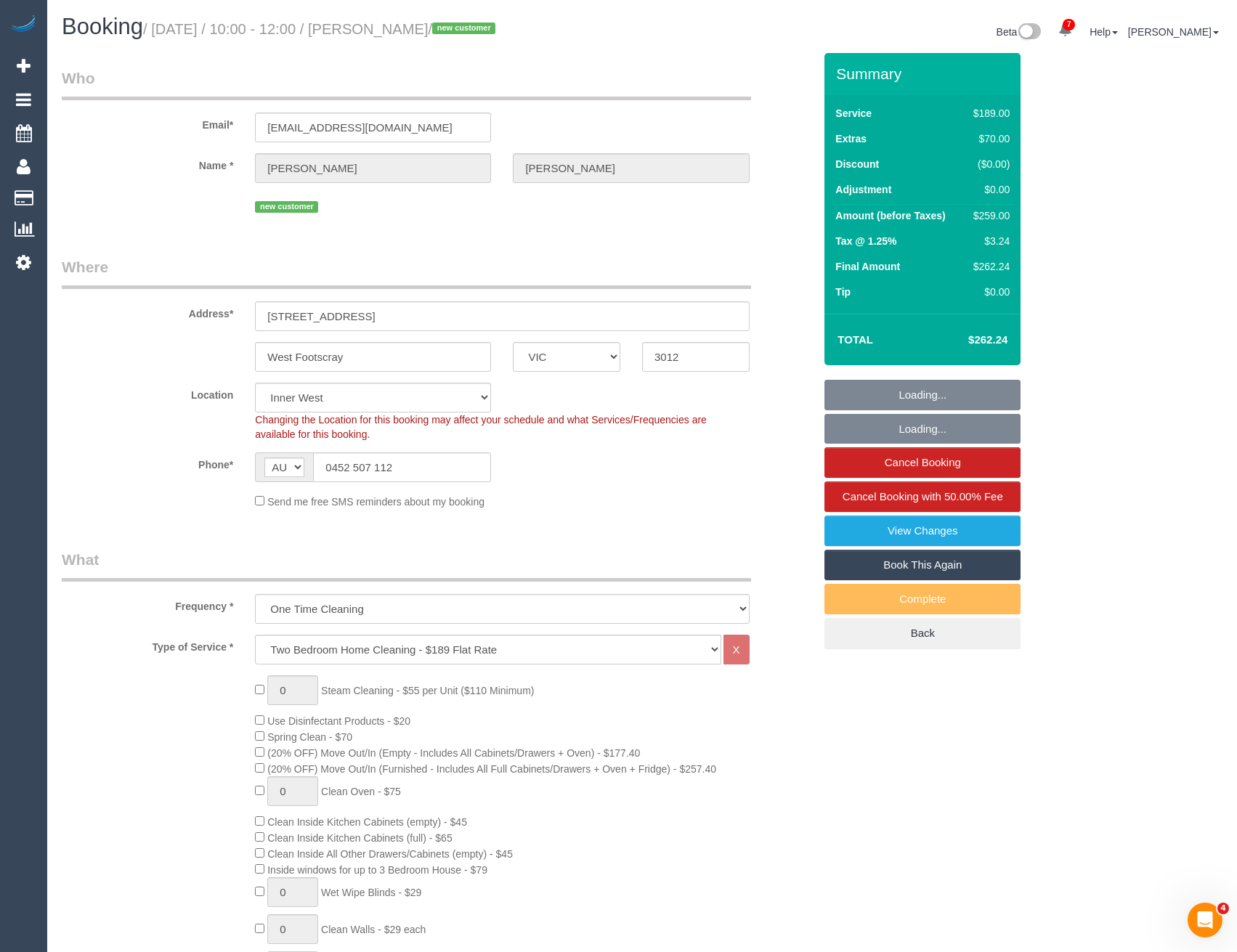
select select "object:1371"
click at [324, 574] on legend "What" at bounding box center [406, 565] width 689 height 33
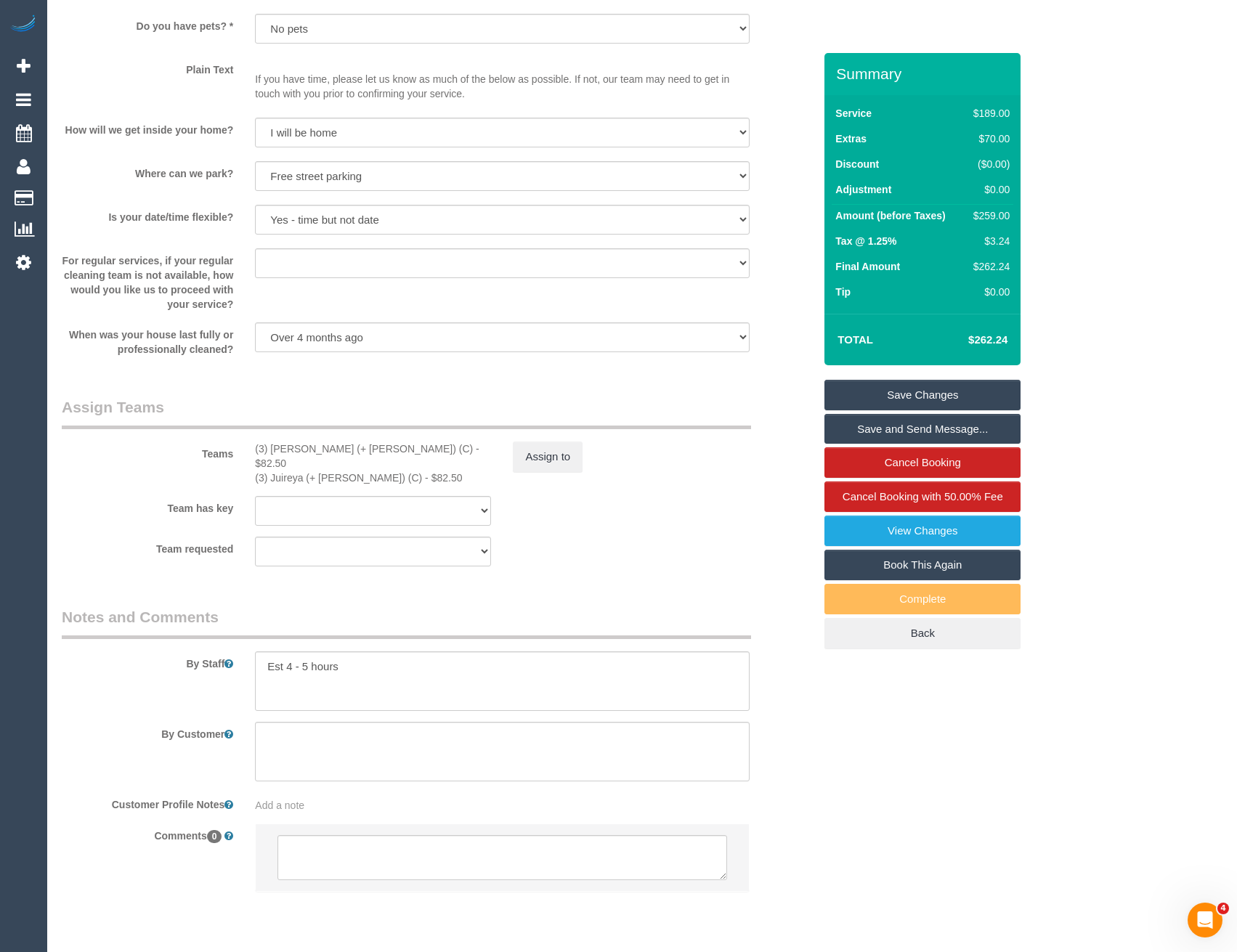
scroll to position [1936, 0]
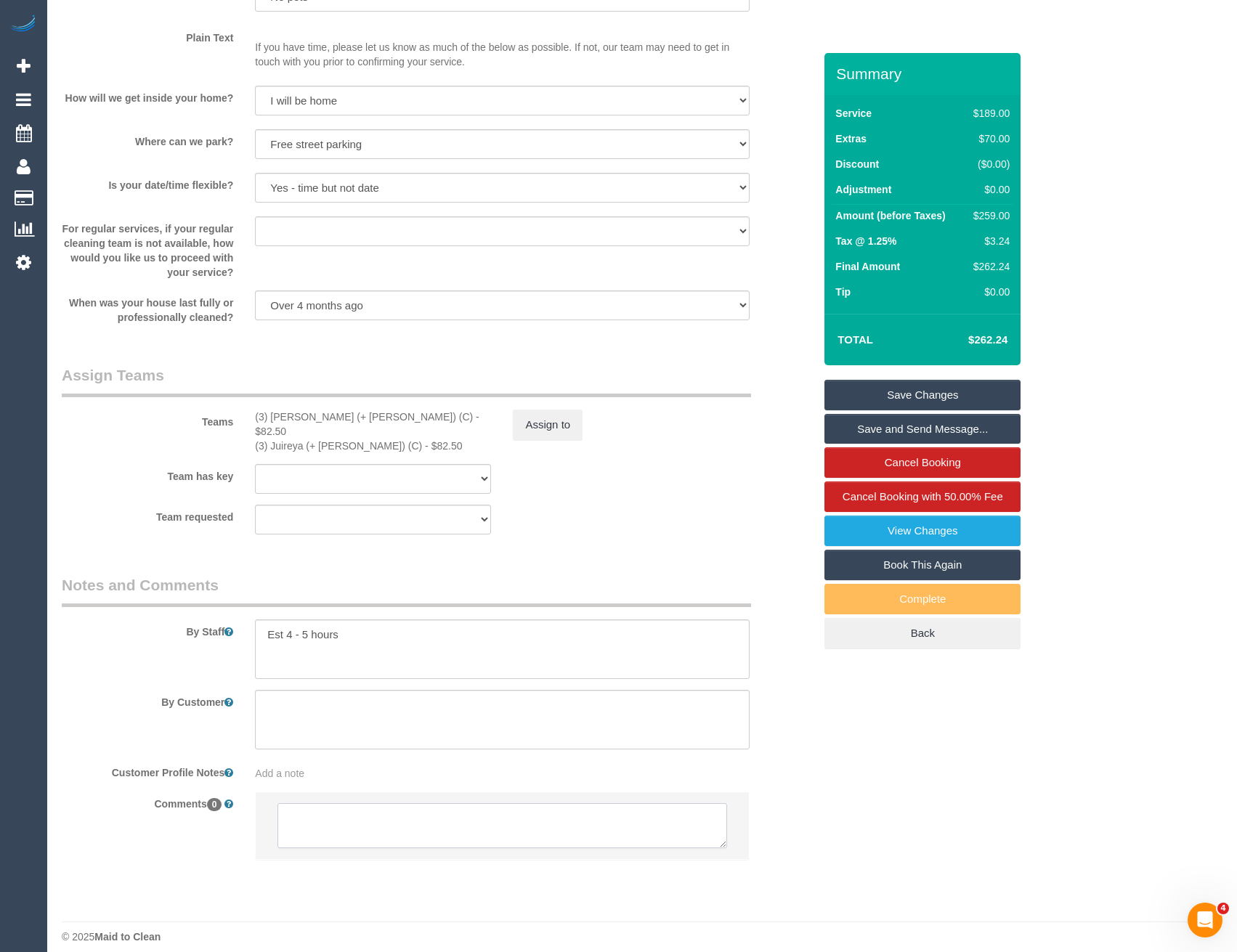
click at [352, 823] on textarea at bounding box center [501, 826] width 449 height 45
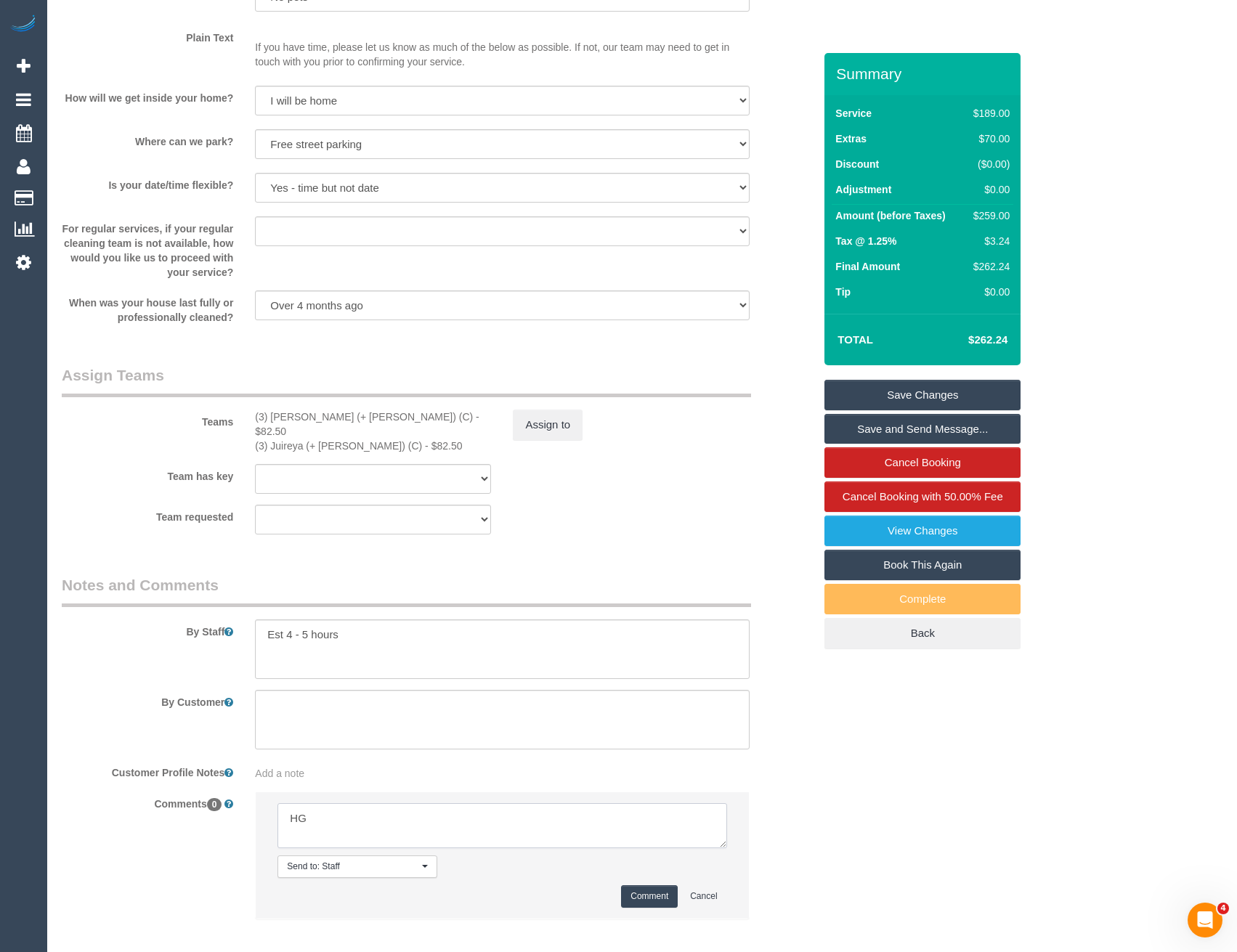
type textarea "H"
type textarea "Gazi working solo for this service. Customer not informed as one time service"
click at [639, 885] on button "Comment" at bounding box center [650, 896] width 57 height 23
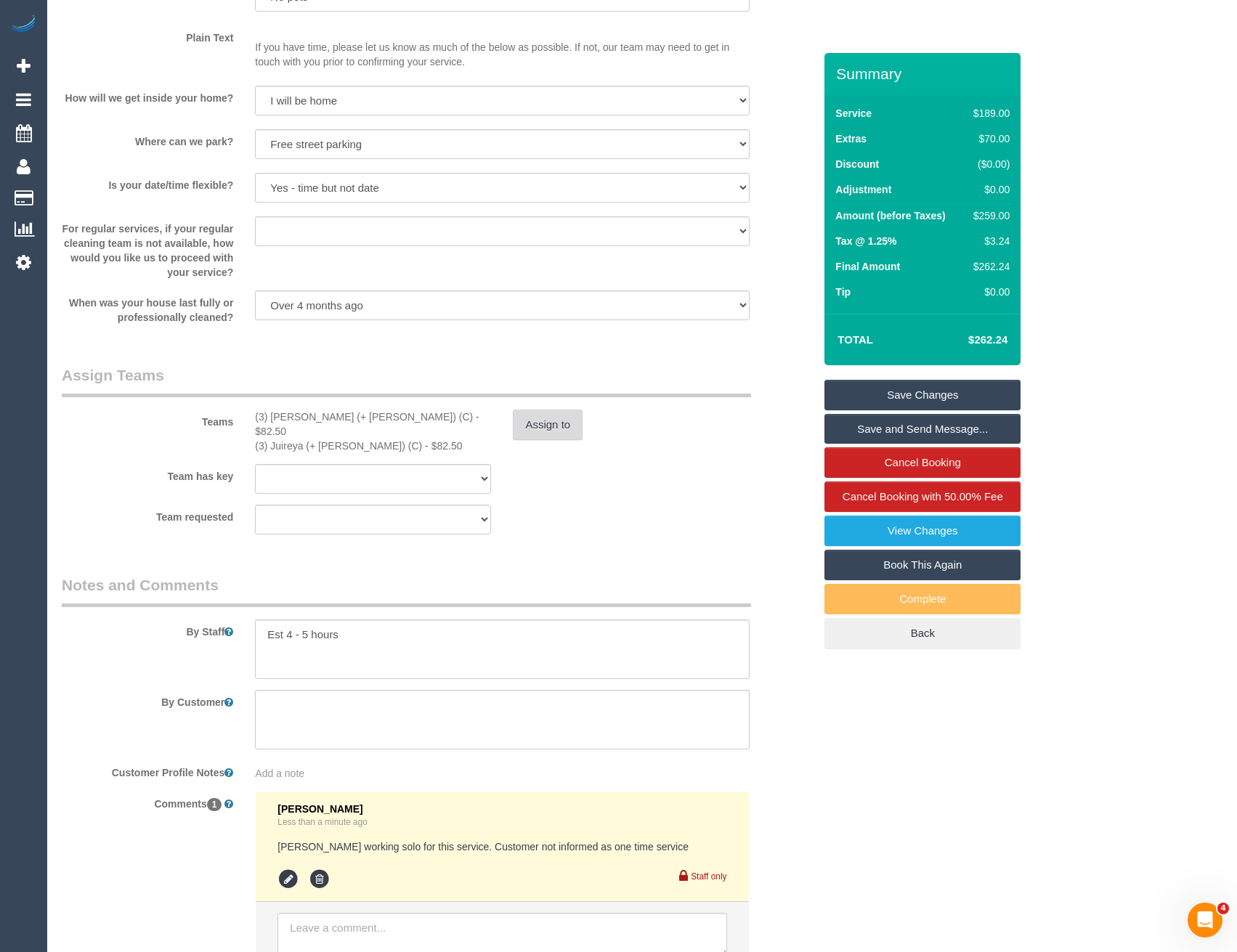
click at [556, 432] on button "Assign to" at bounding box center [547, 424] width 69 height 31
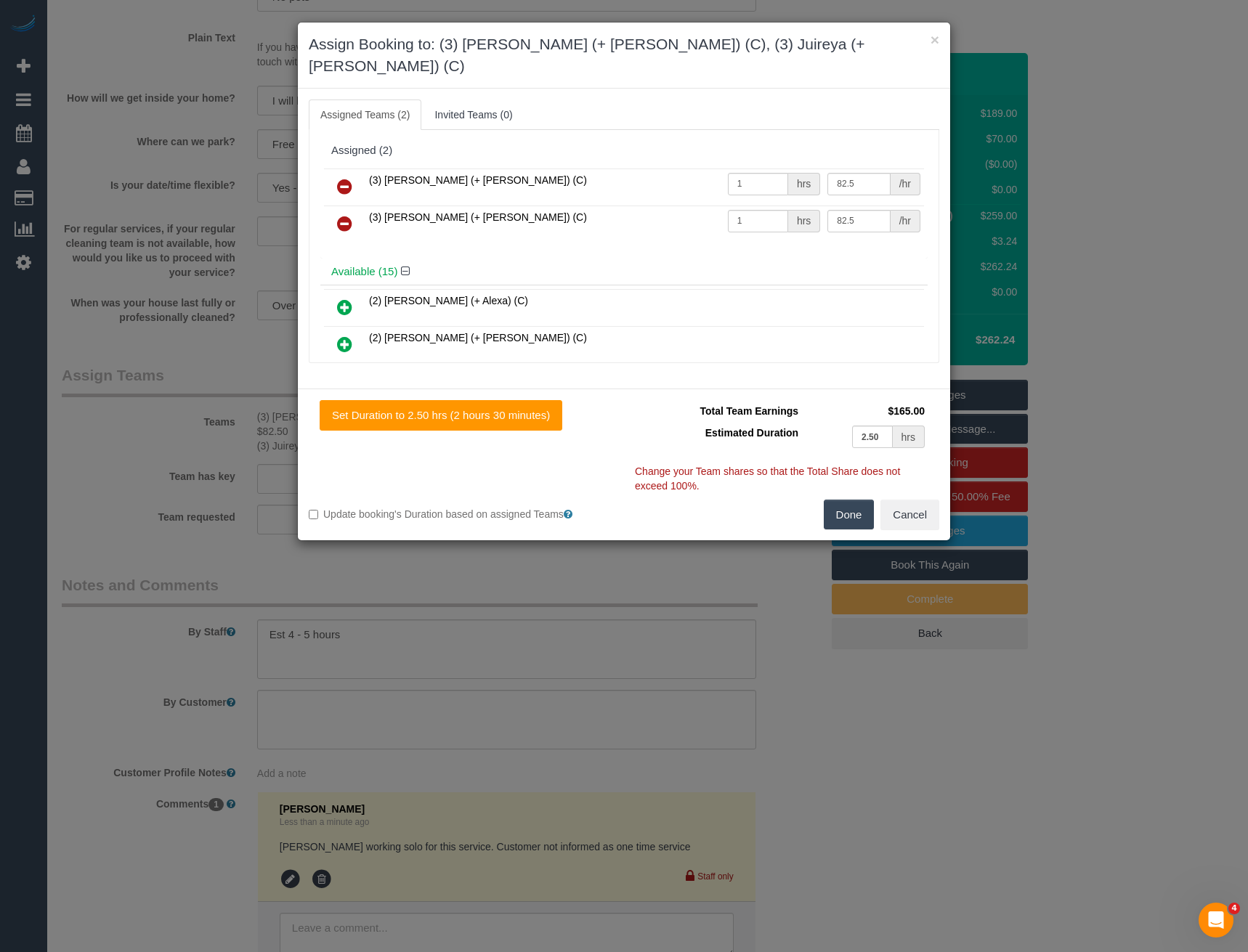
click at [351, 215] on icon at bounding box center [345, 223] width 15 height 18
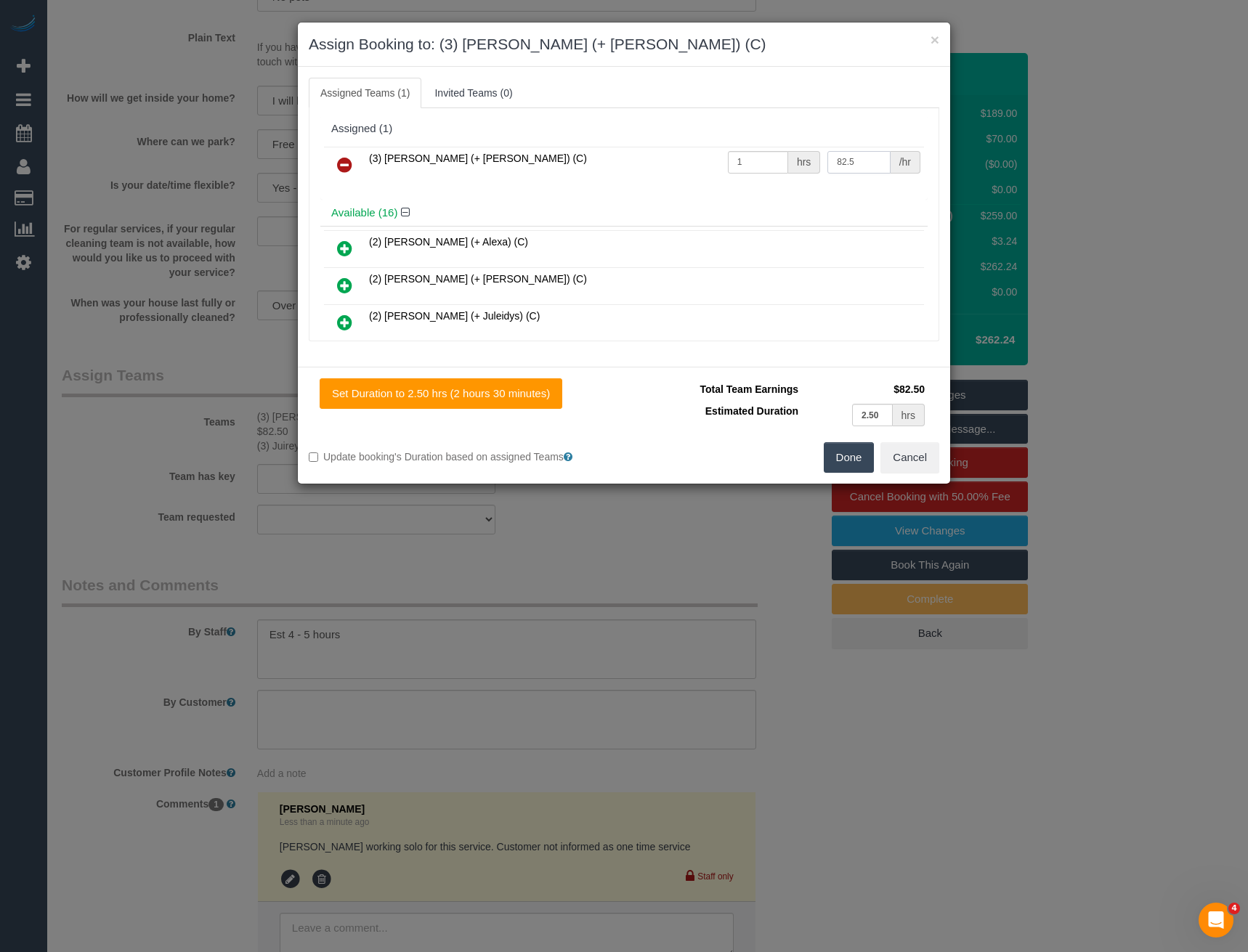
drag, startPoint x: 859, startPoint y: 166, endPoint x: 694, endPoint y: 185, distance: 166.1
click at [703, 186] on div "(3) Gazi (+ Juireya) (C) 1 hrs 82.5 /hr" at bounding box center [624, 171] width 607 height 57
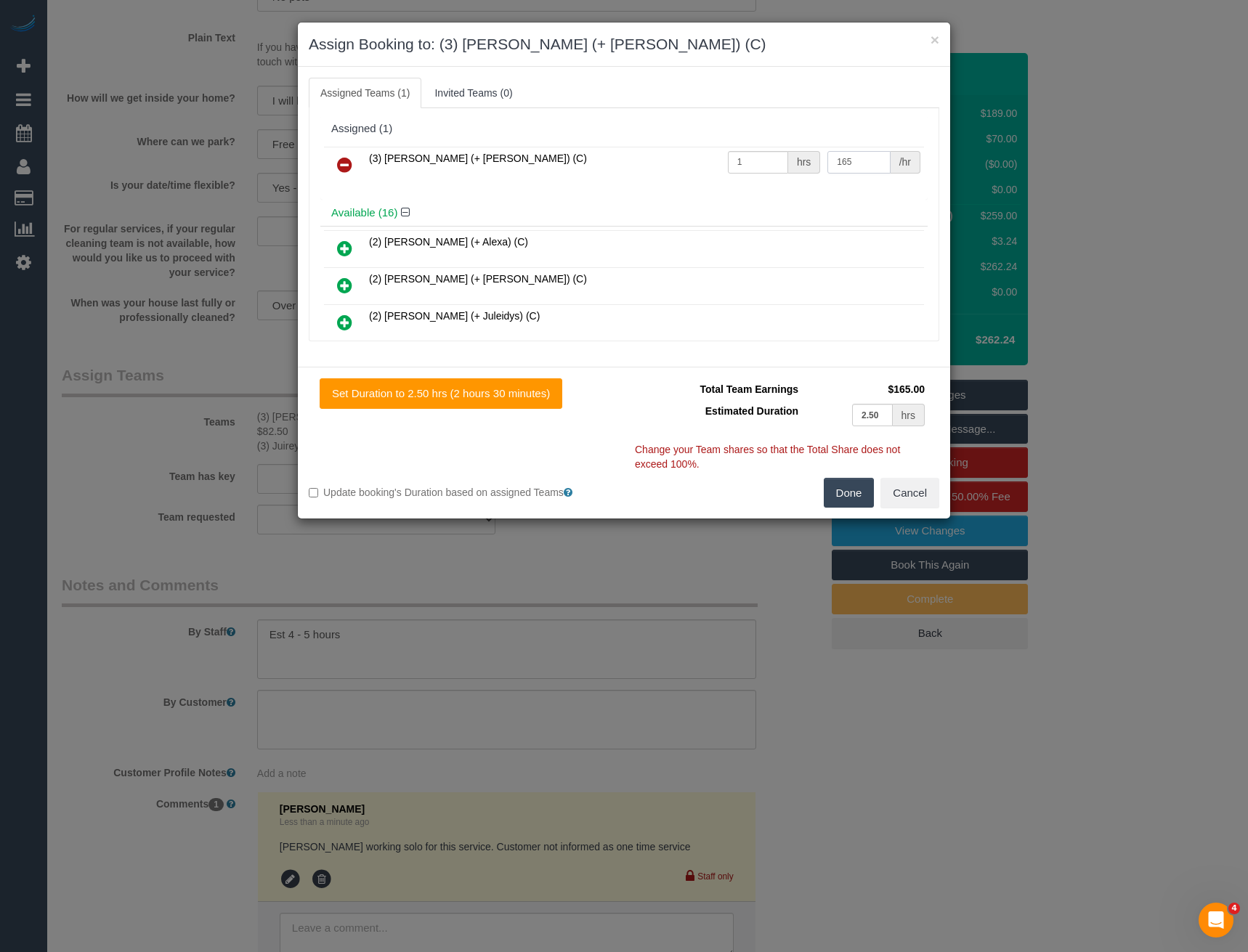
type input "165"
click at [855, 501] on button "Done" at bounding box center [849, 493] width 51 height 31
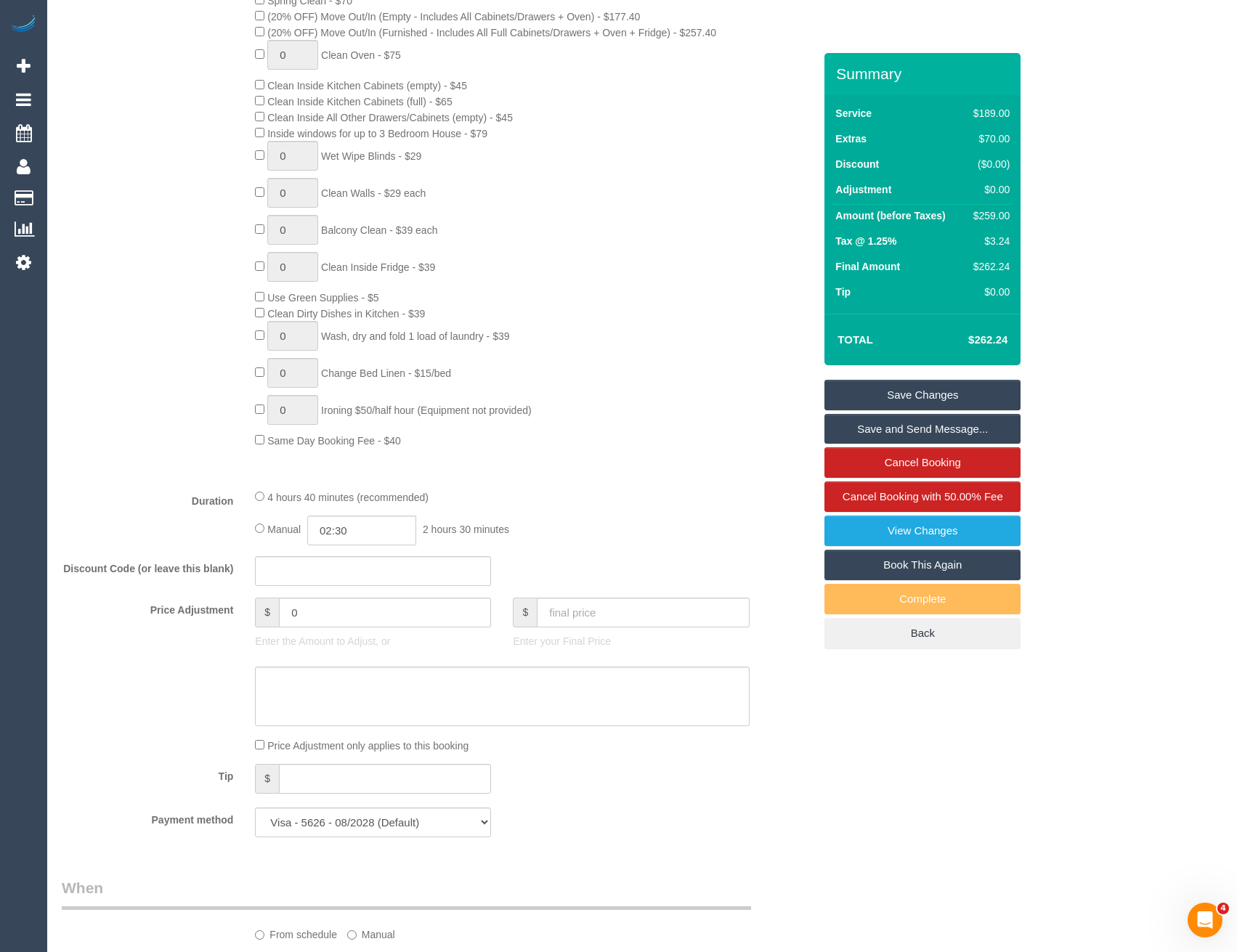
scroll to position [629, 0]
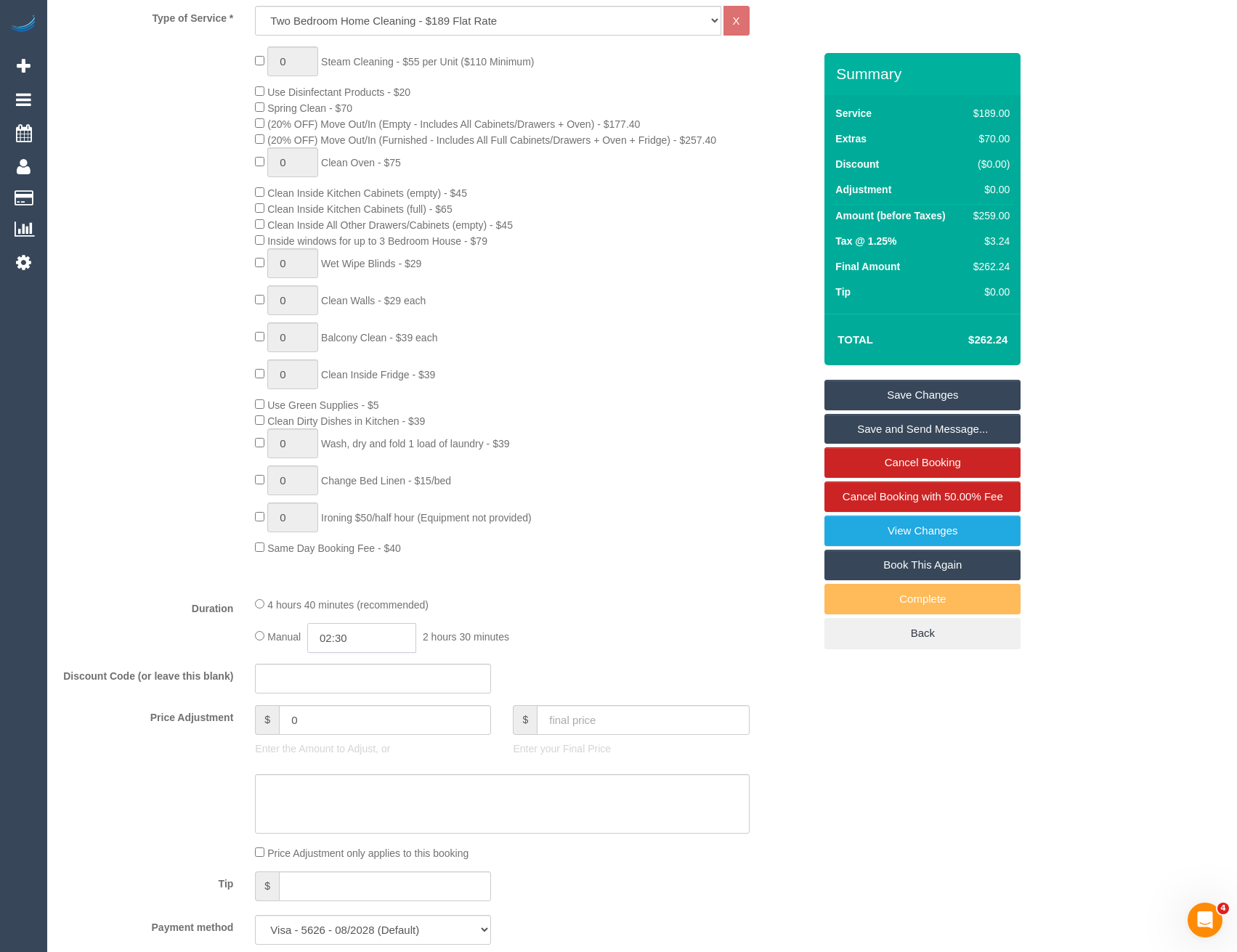
click at [370, 636] on input "02:30" at bounding box center [362, 638] width 109 height 30
type input "05:00"
click at [345, 693] on li "05:00" at bounding box center [346, 689] width 64 height 19
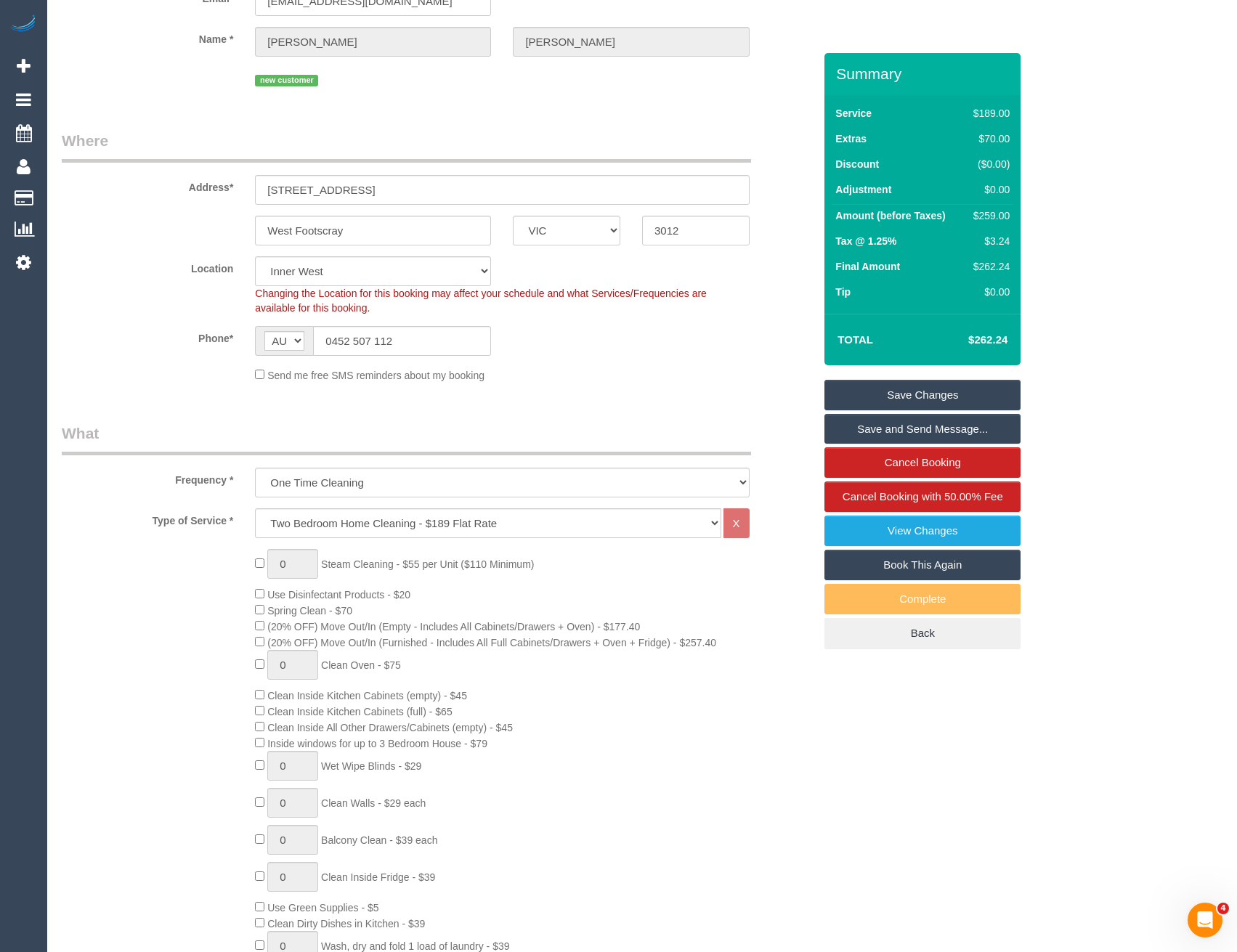
scroll to position [0, 0]
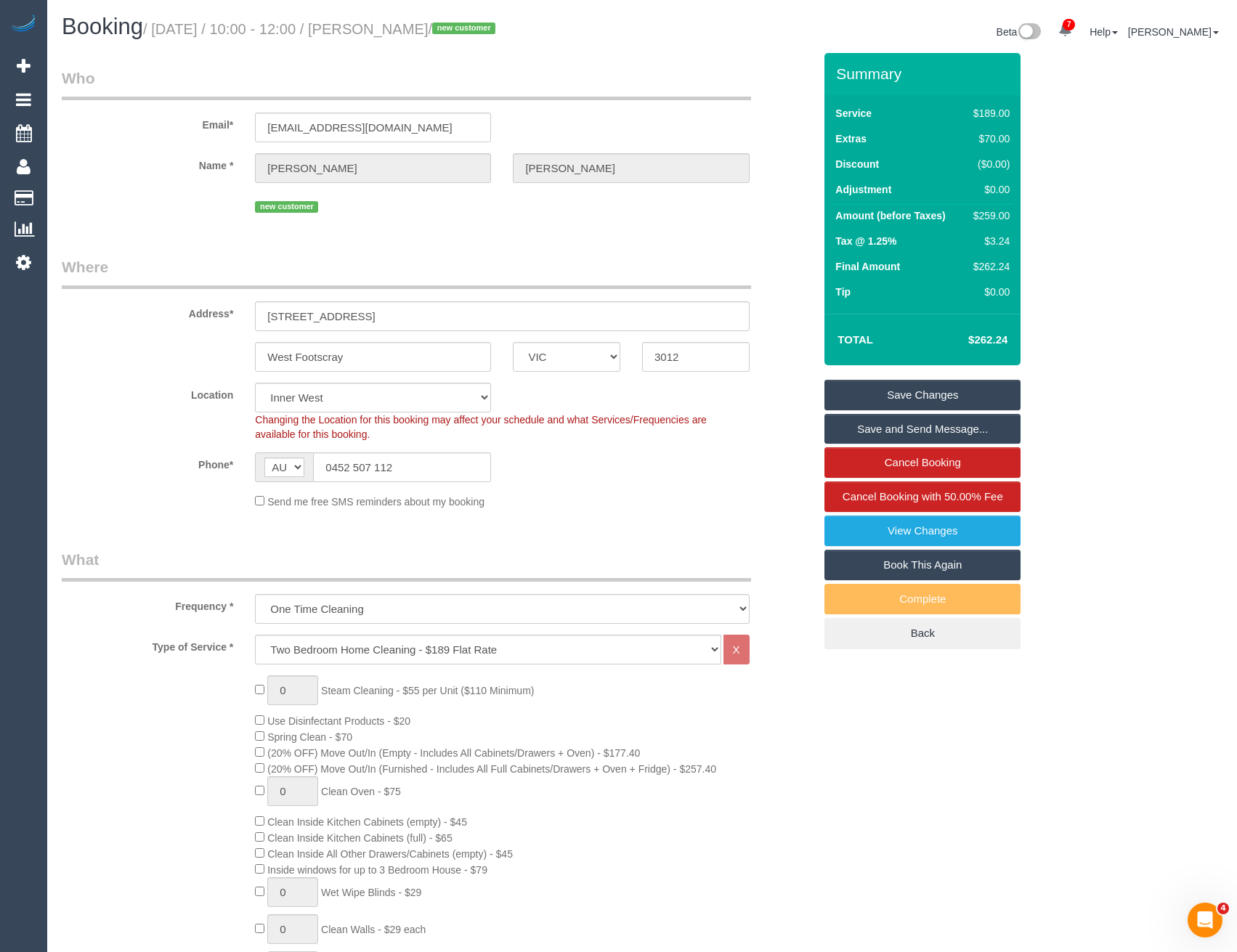
click at [865, 392] on link "Save Changes" at bounding box center [922, 395] width 196 height 31
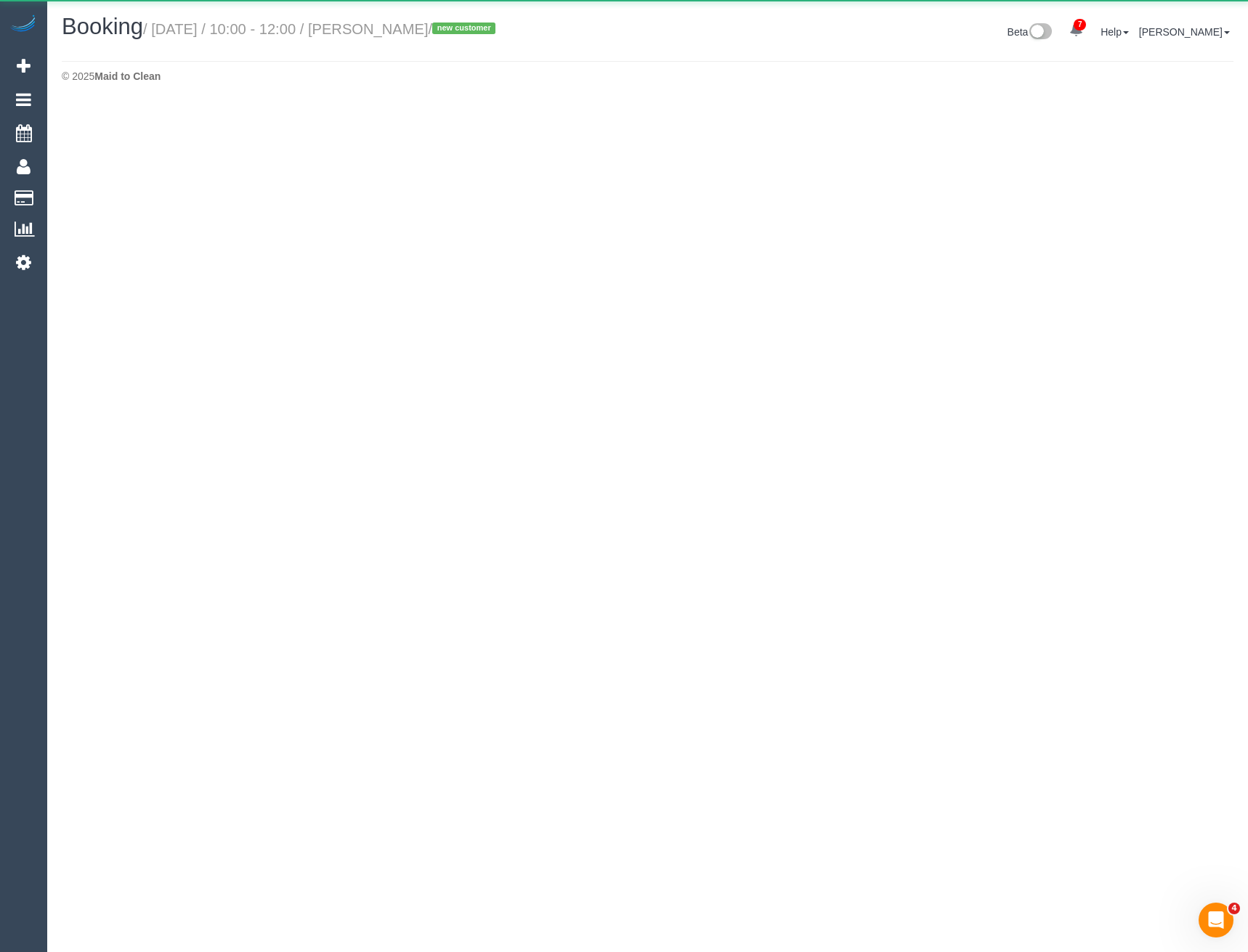
select select "VIC"
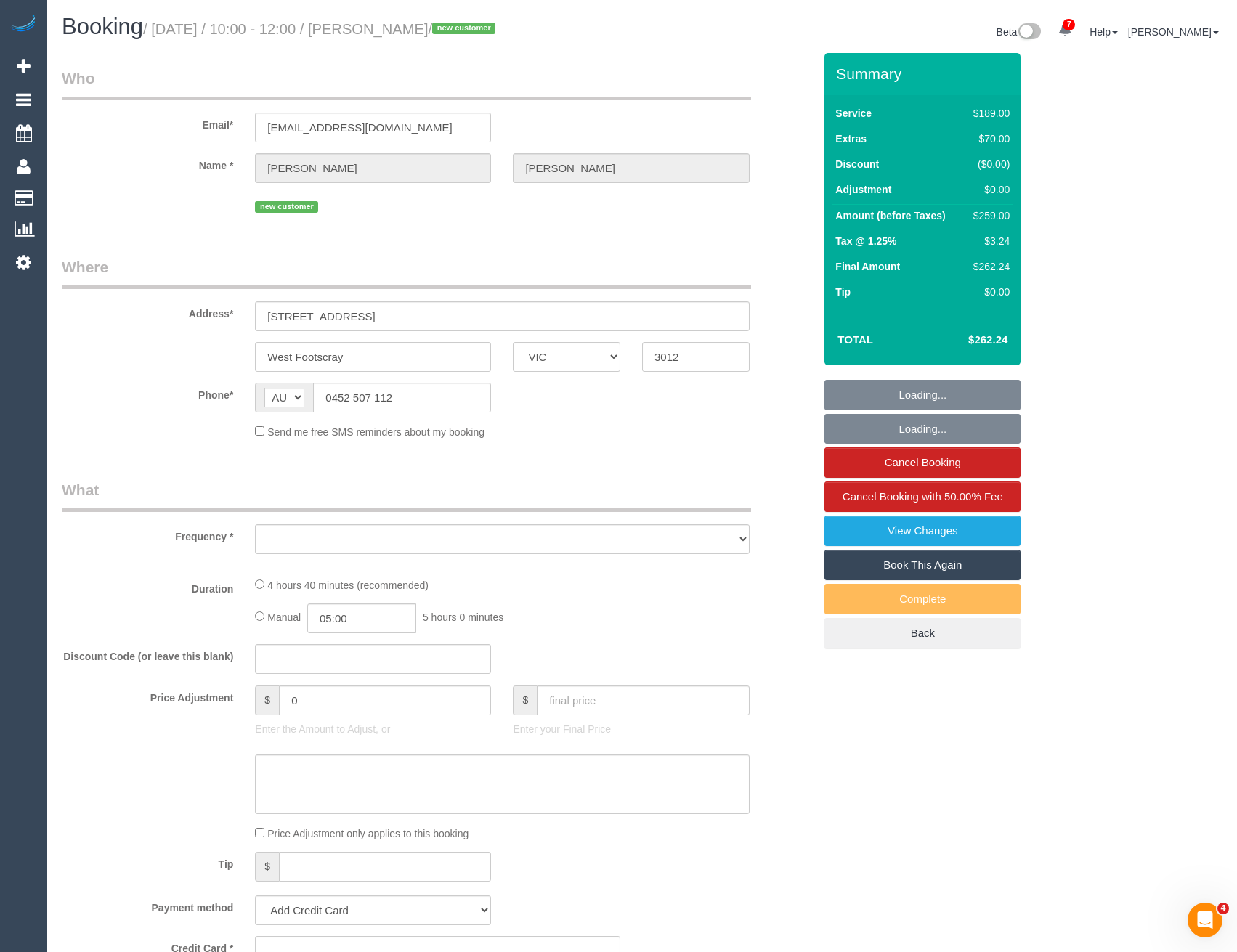
select select "object:4920"
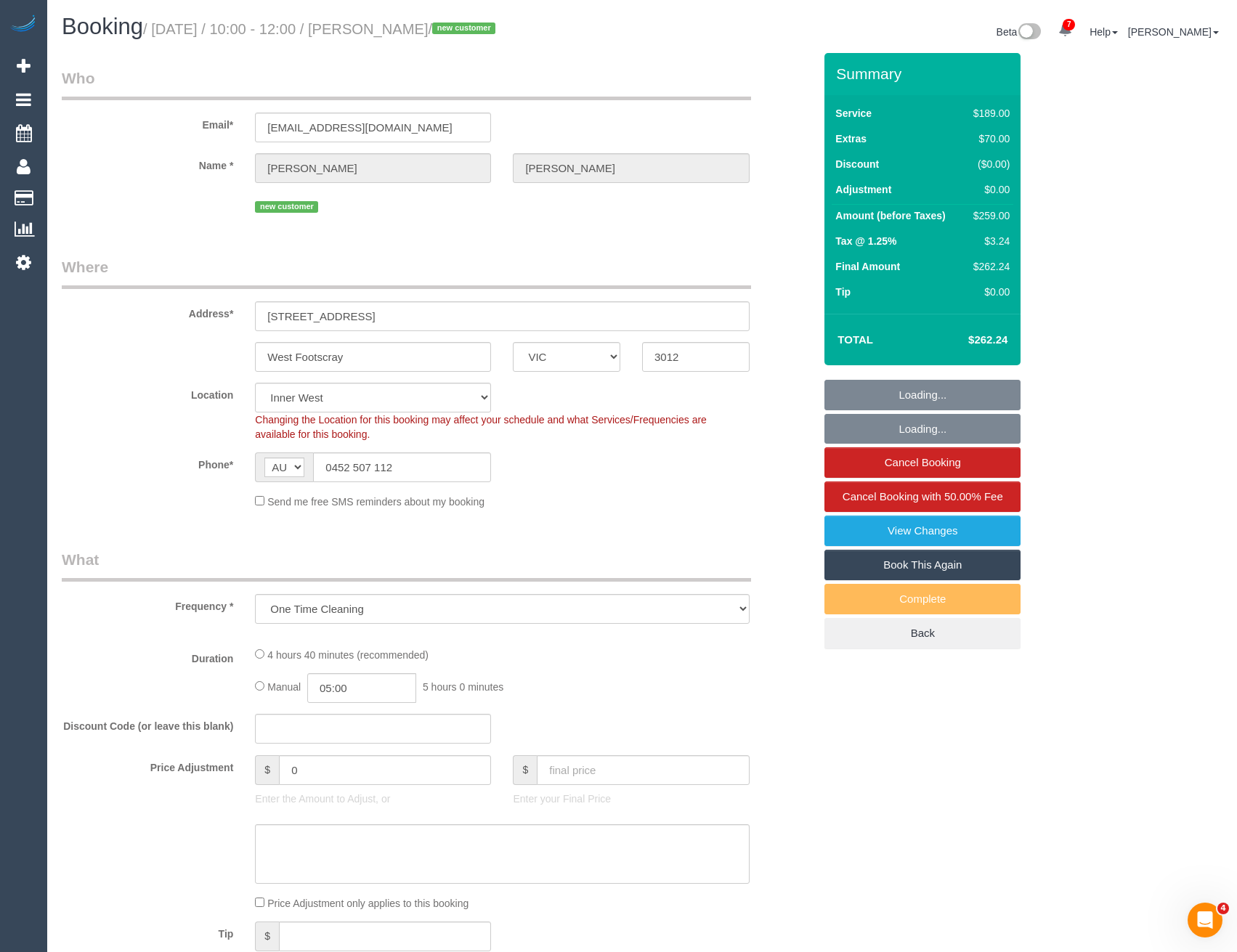
select select "string:stripe-pm_1S5IPp2GScqysDRVQdckMTjr"
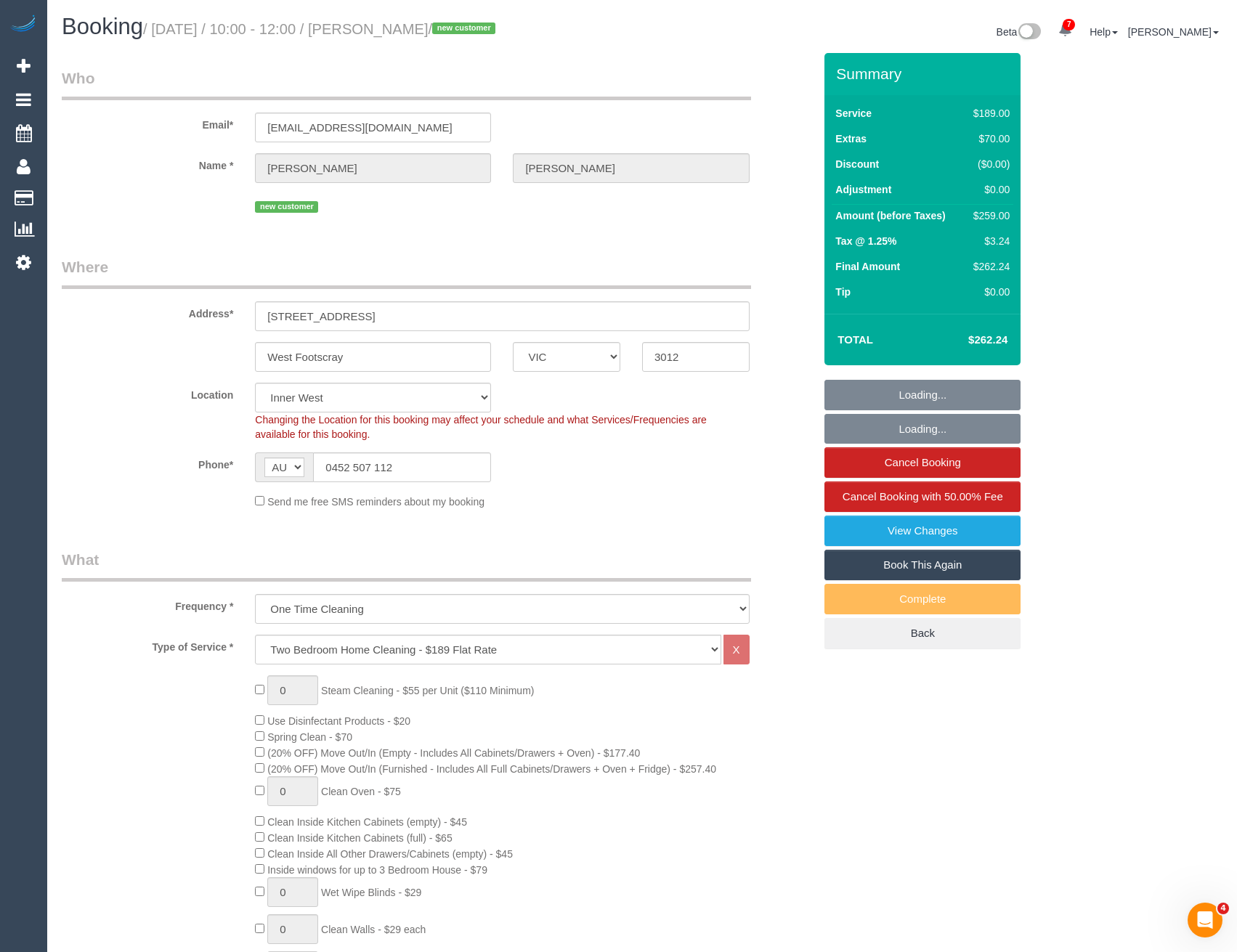
select select "number:28"
select select "number:14"
select select "number:19"
select select "number:24"
select select "number:26"
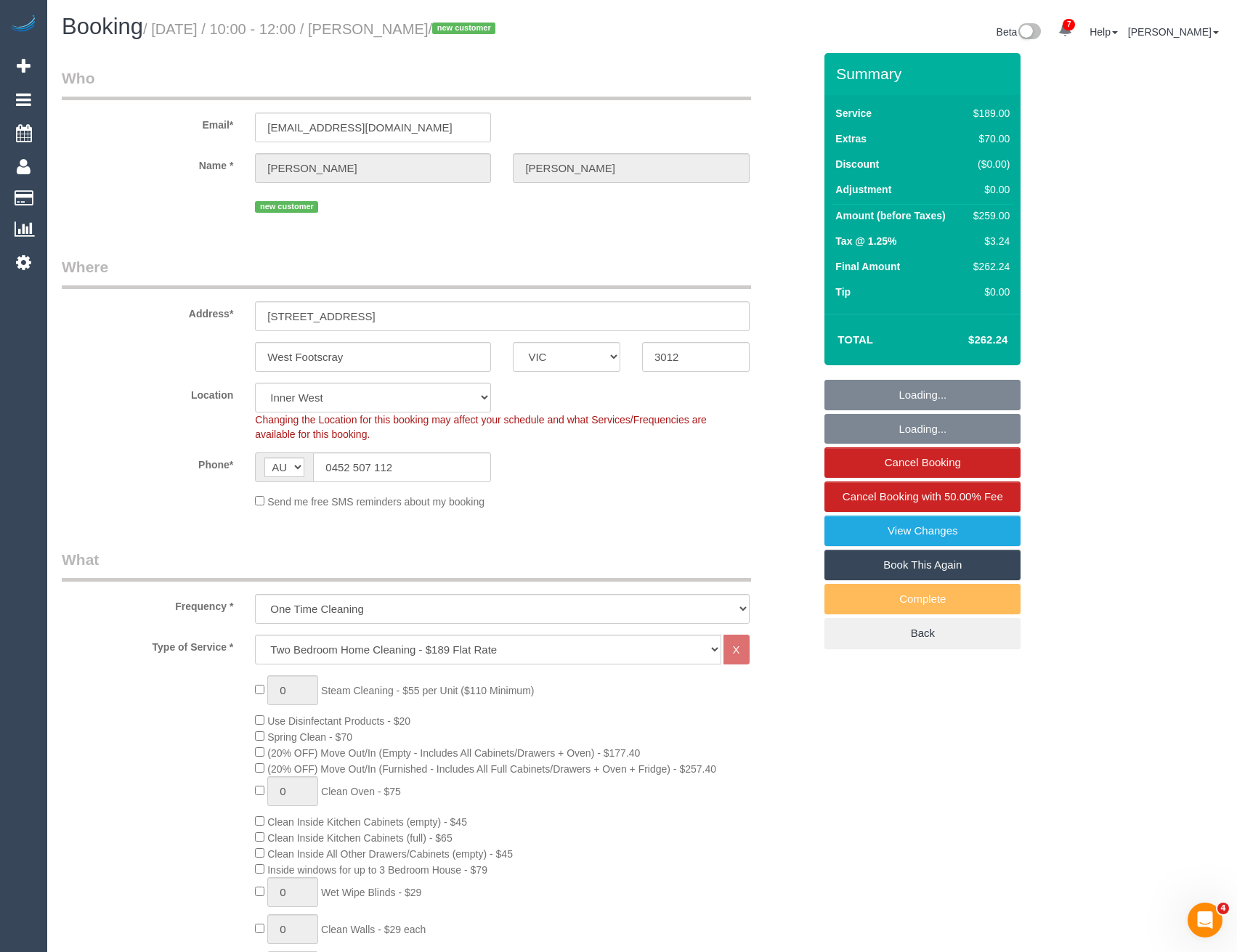
select select "object:5827"
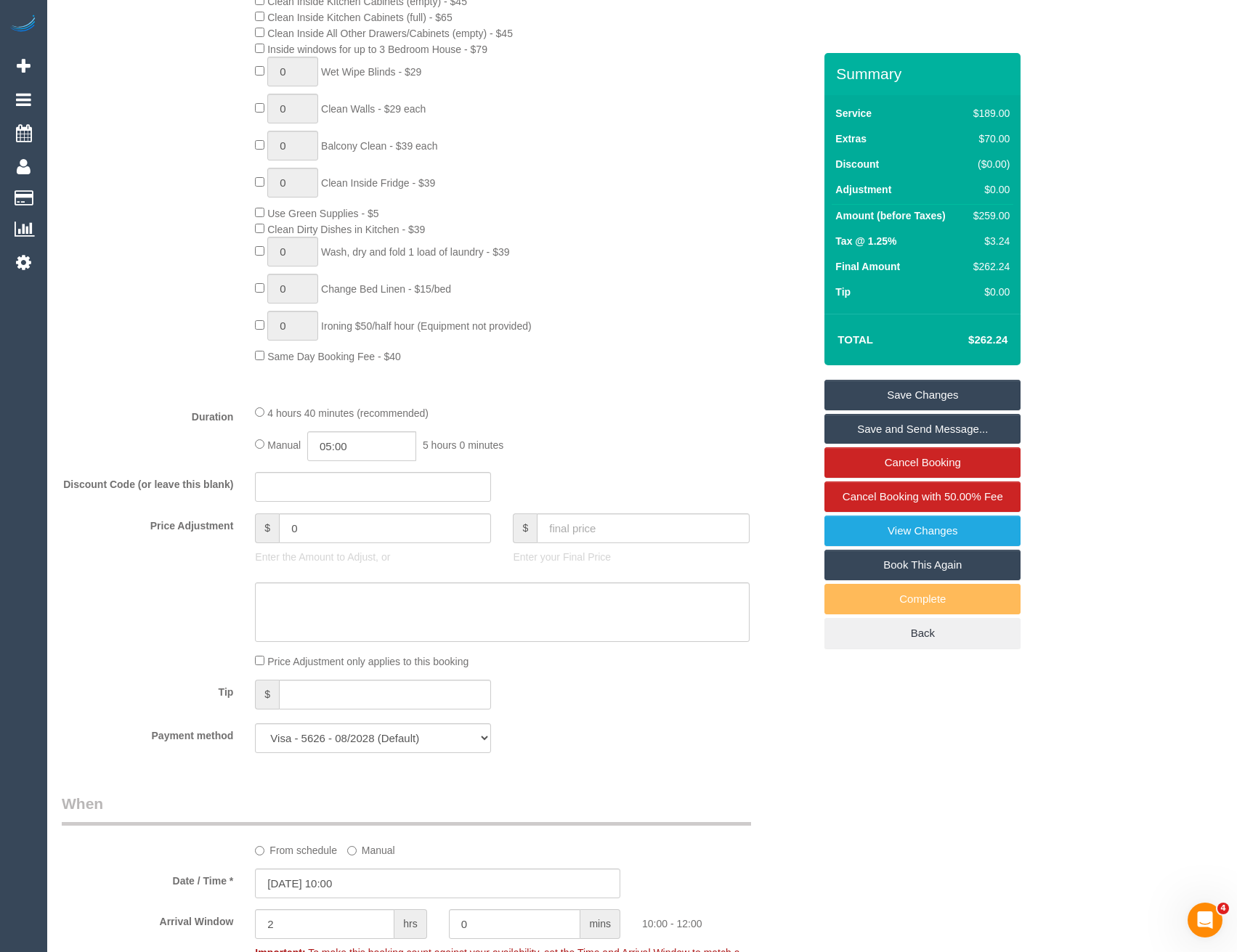
scroll to position [738, 0]
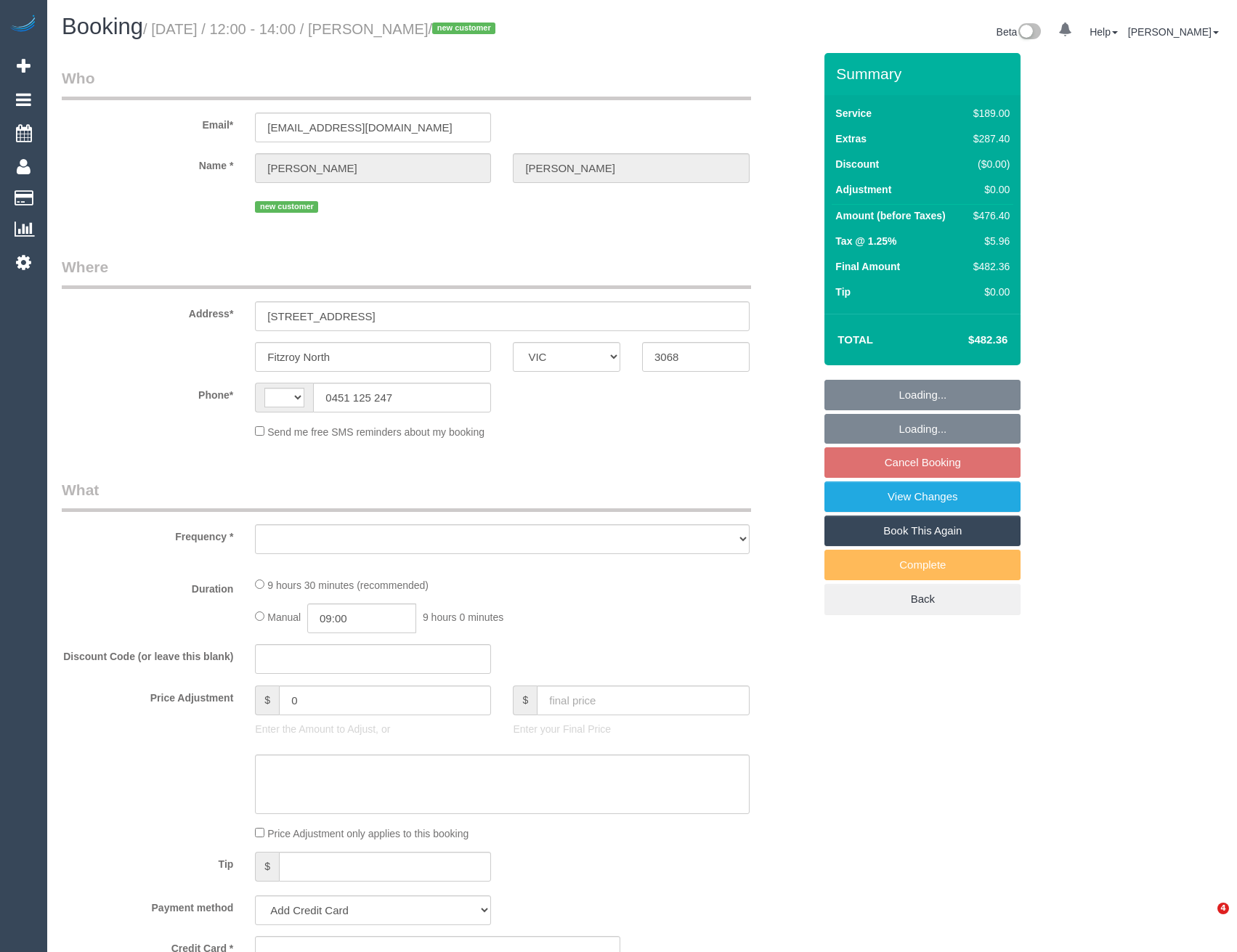
select select "VIC"
select select "string:AU"
select select "object:642"
select select "string:stripe-pm_1S7XXm2GScqysDRVkqbSX3wJ"
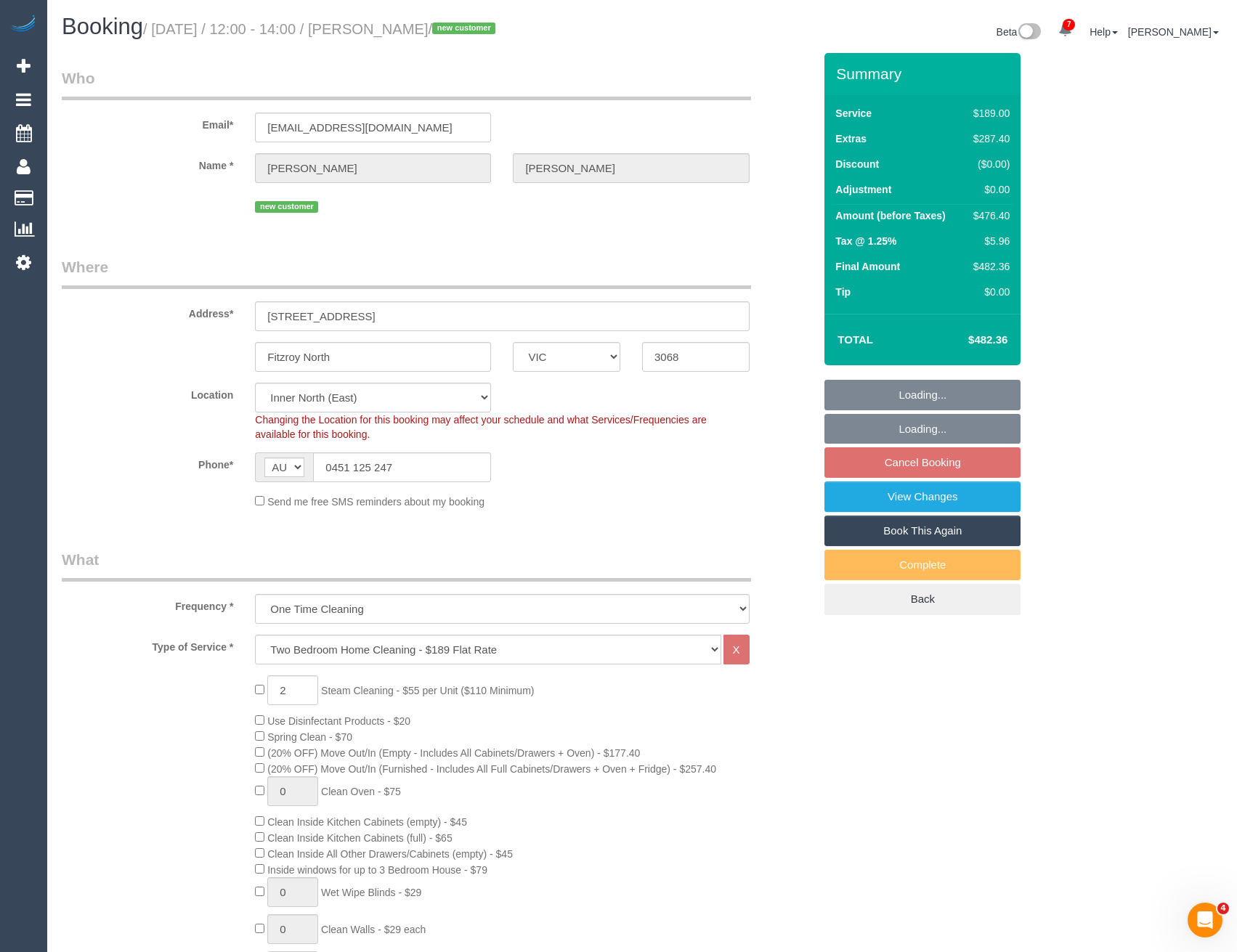
select select "number:28"
select select "number:16"
select select "number:19"
select select "number:36"
select select "number:26"
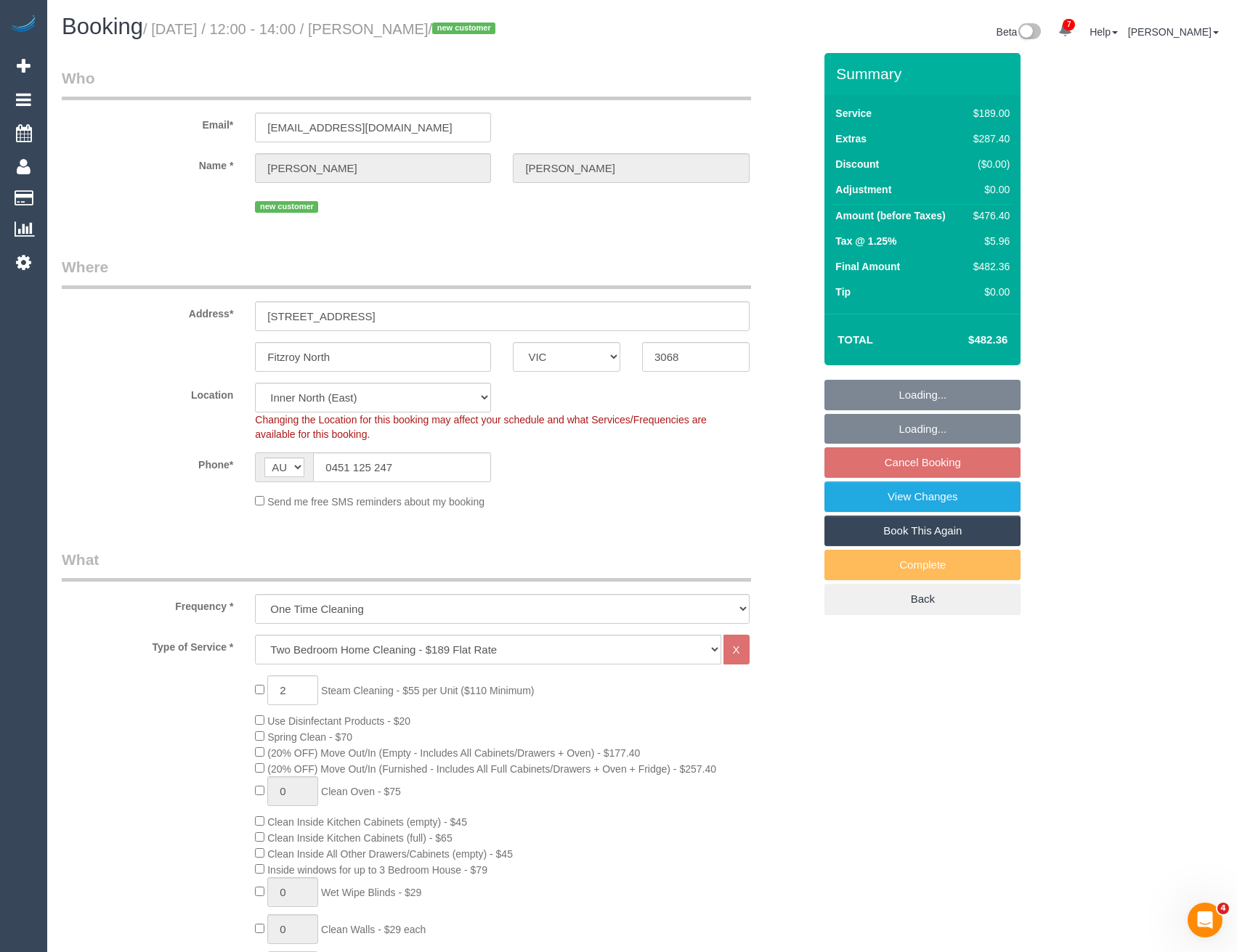
select select "object:1704"
select select "spot3"
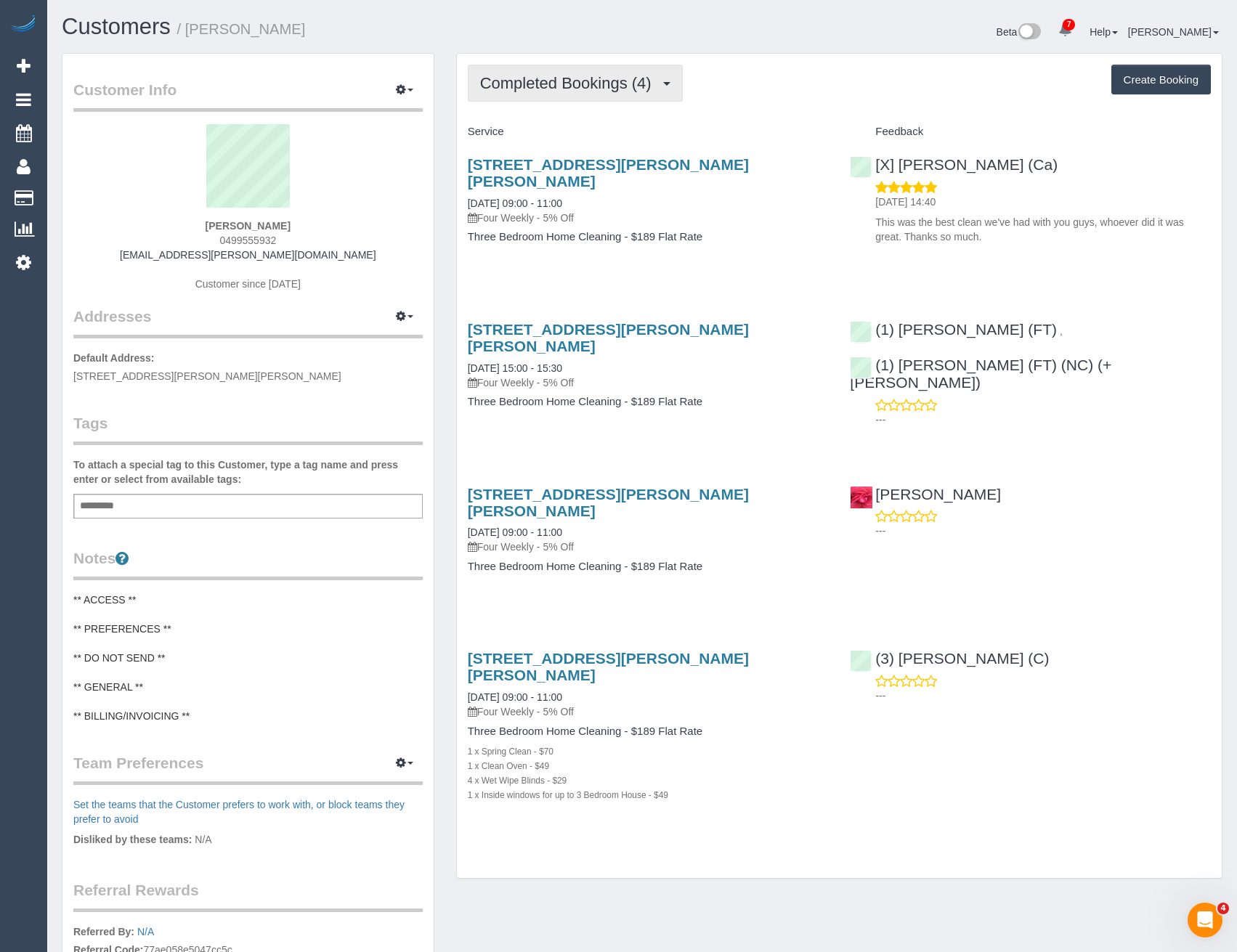
click at [552, 81] on span "Completed Bookings (4)" at bounding box center [570, 84] width 179 height 18
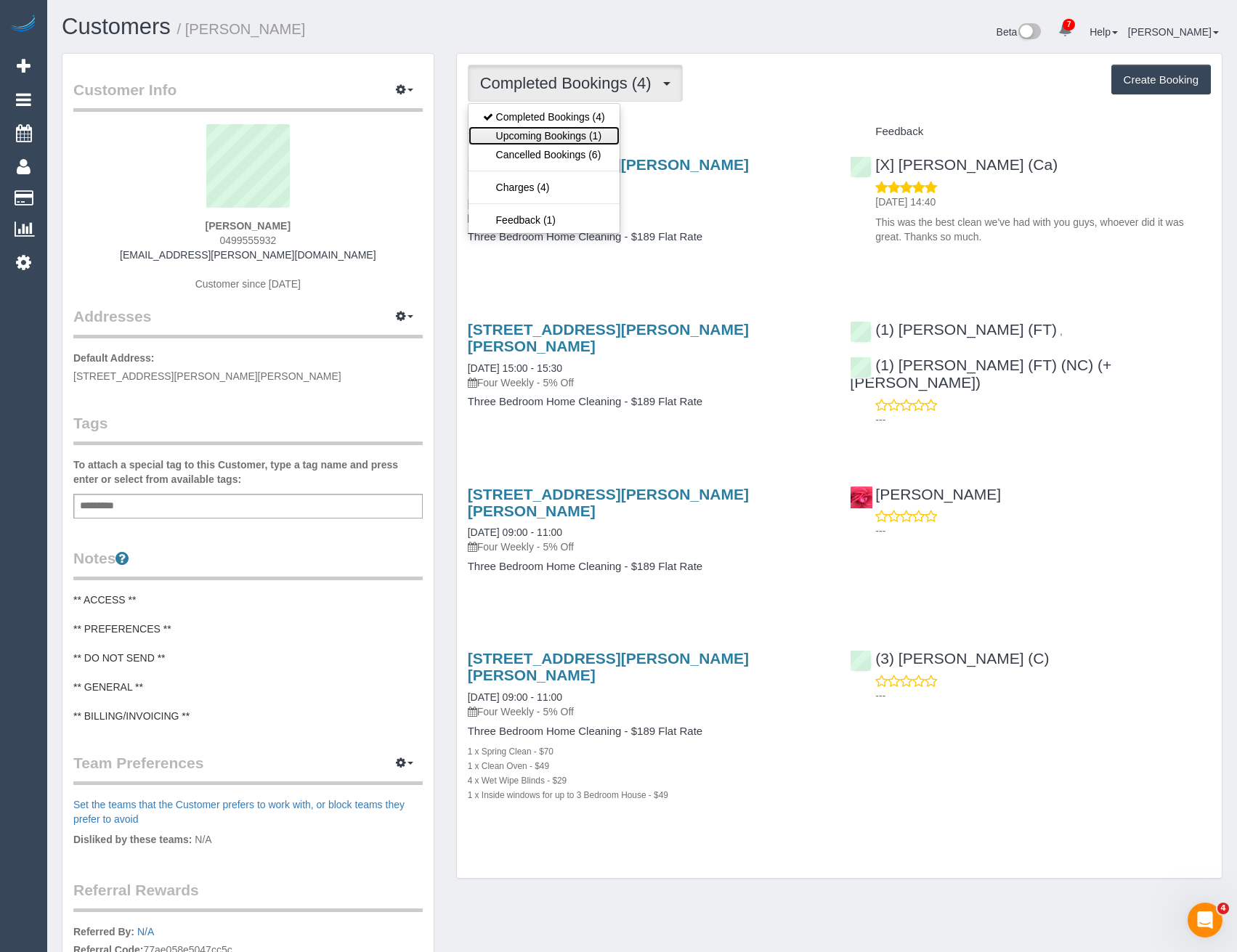
click at [577, 134] on link "Upcoming Bookings (1)" at bounding box center [544, 135] width 151 height 19
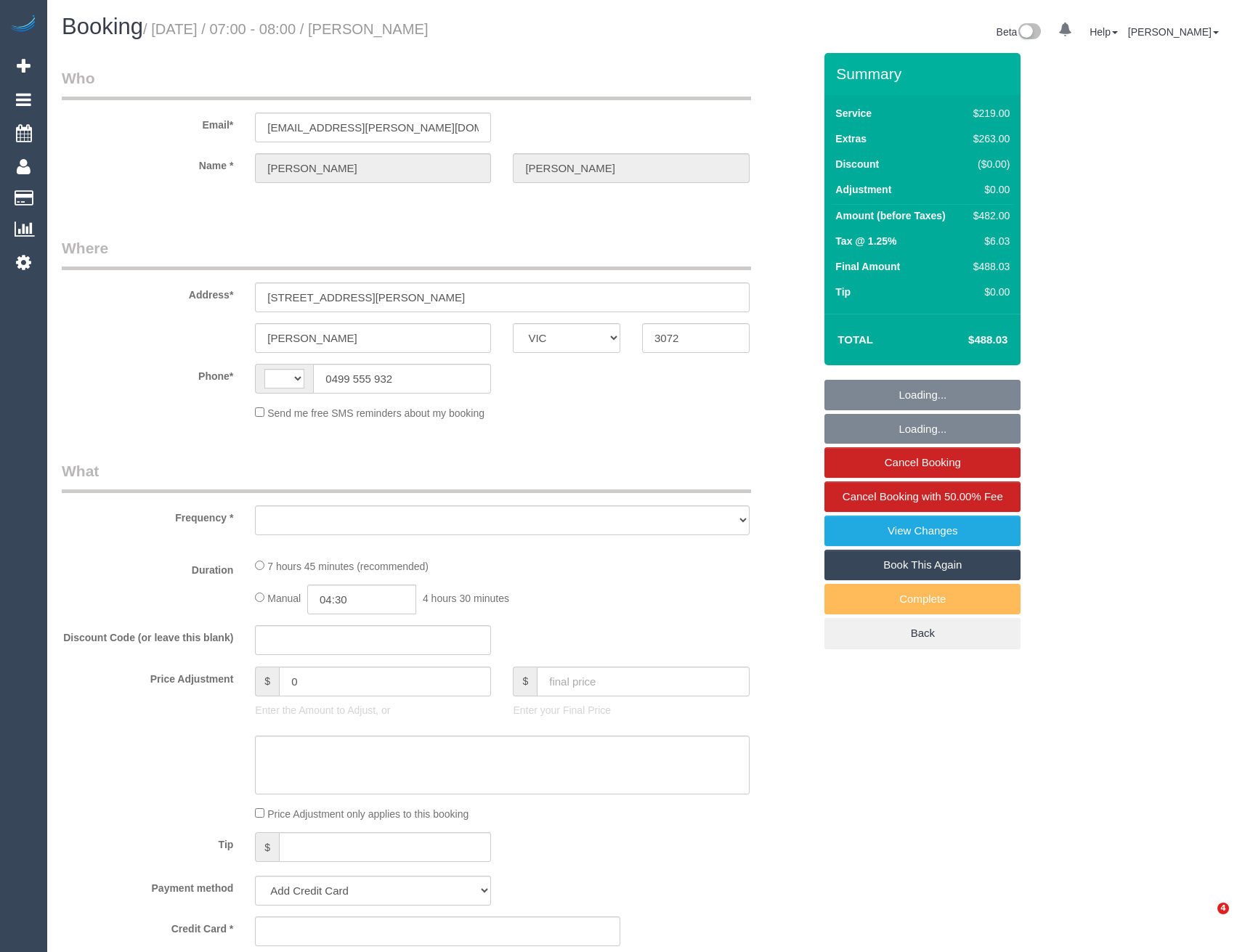
select select "VIC"
select select "object:300"
select select "string:AU"
select select "string:stripe-pm_1LXx1W2GScqysDRVWMzB0sog"
select select "number:30"
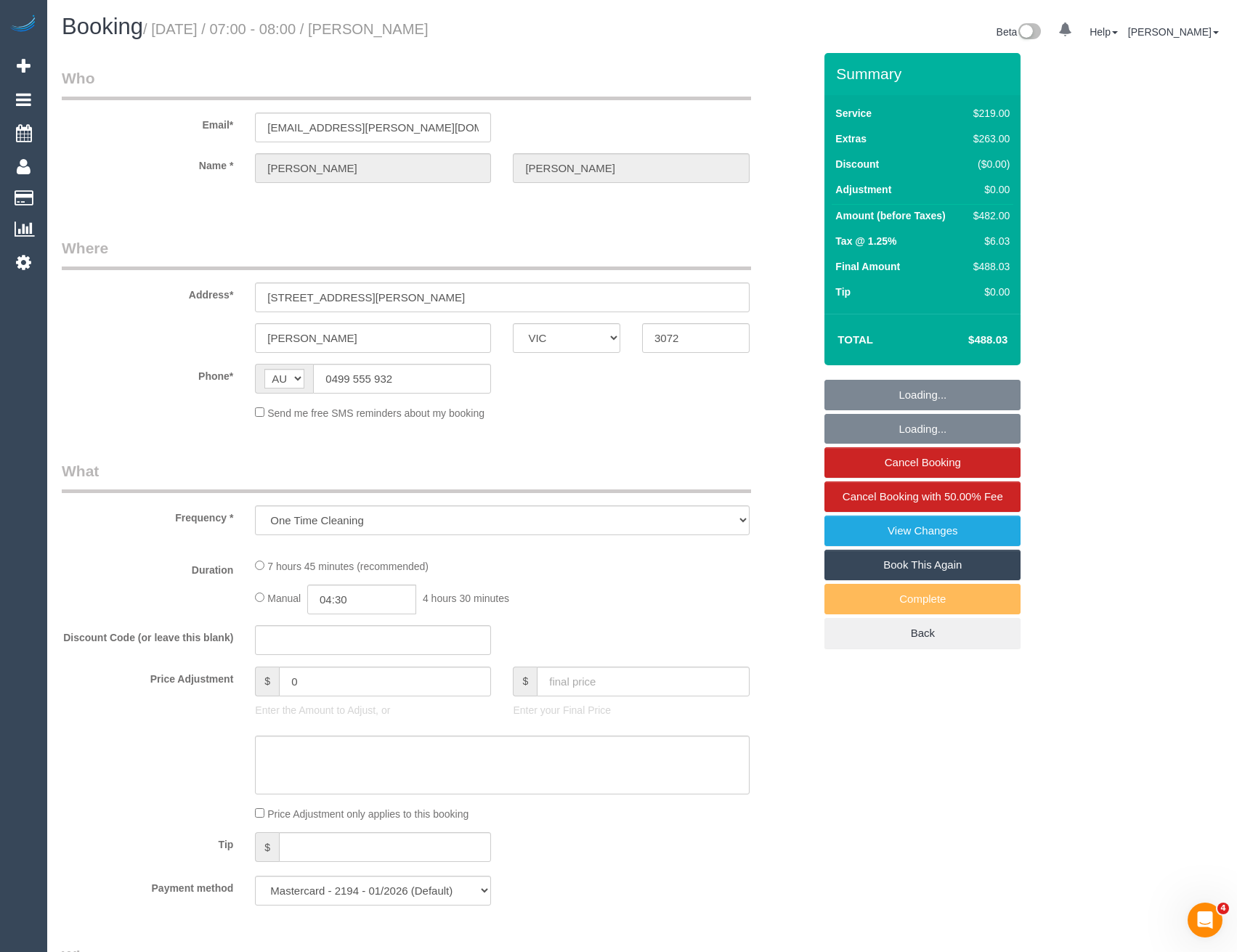
select select "number:14"
select select "number:19"
select select "number:23"
select select "number:26"
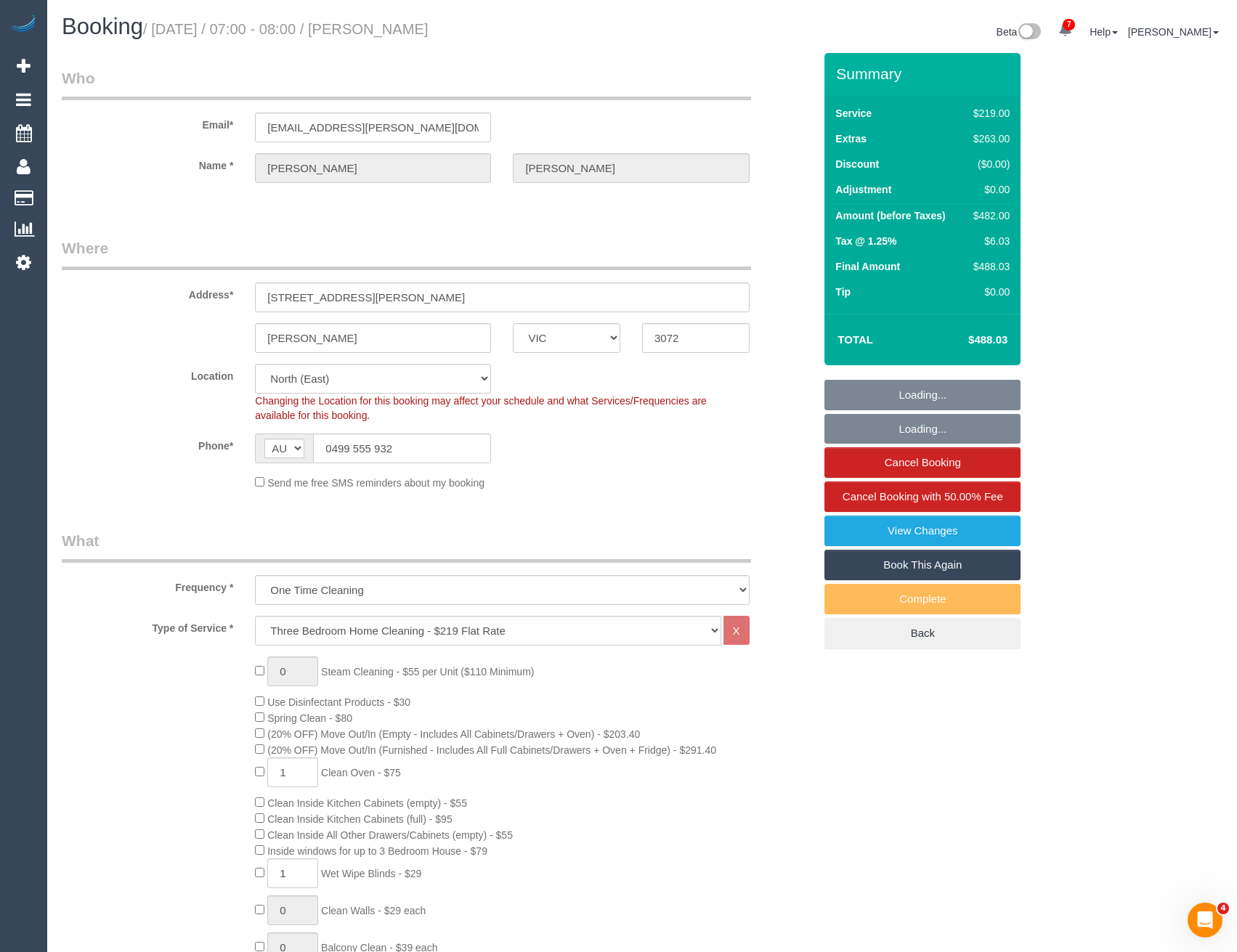
select select "object:1527"
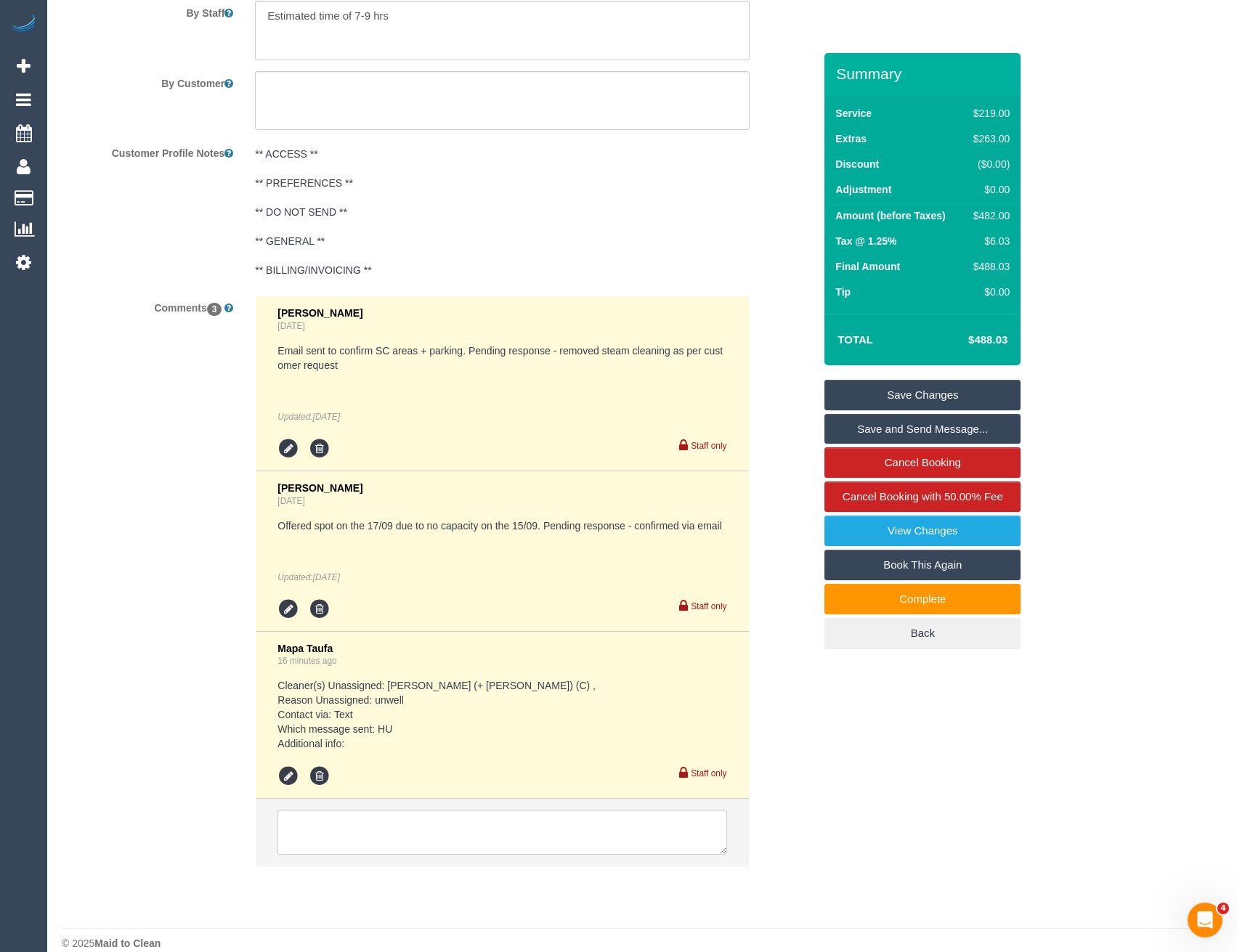
scroll to position [2543, 0]
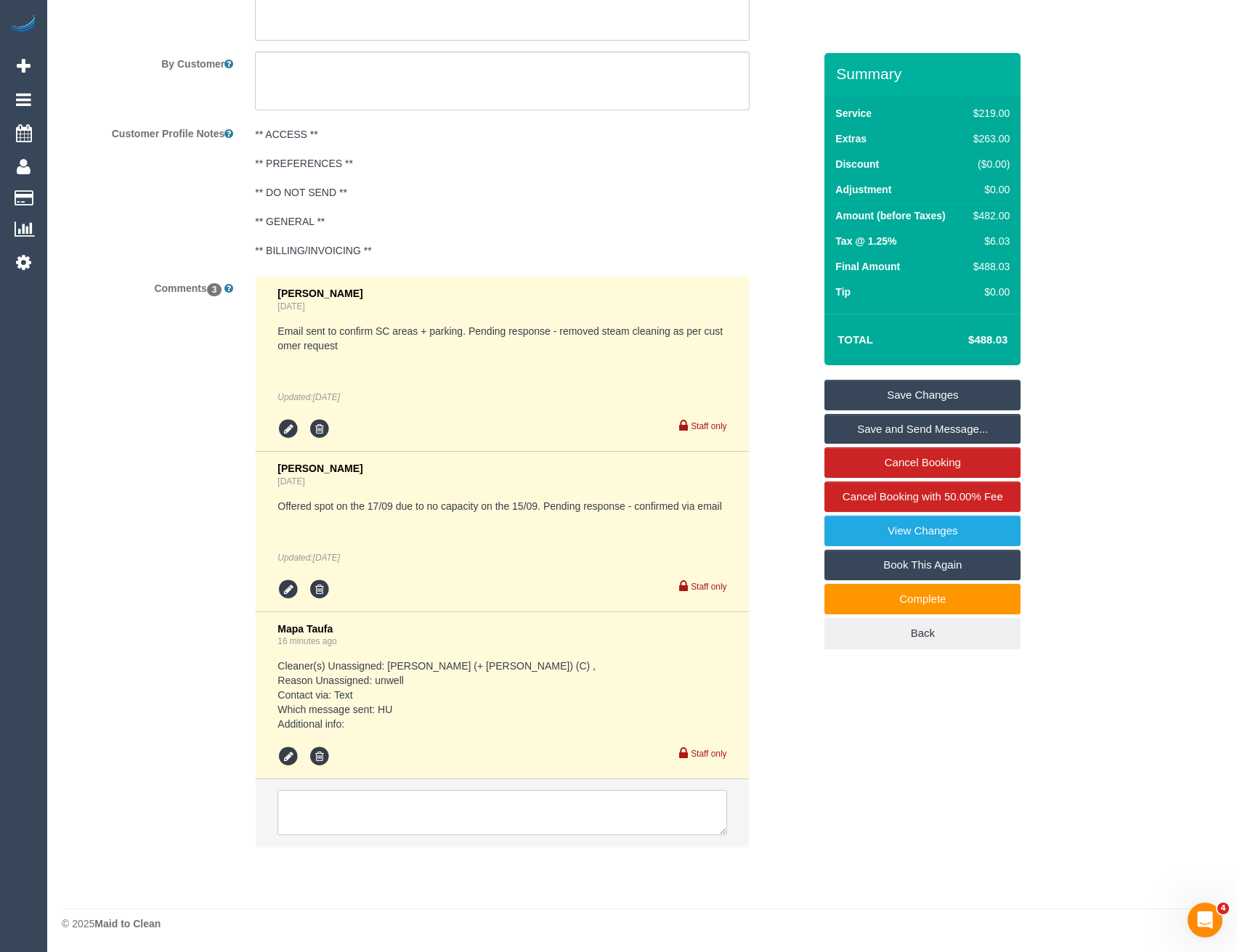
click at [553, 813] on textarea at bounding box center [501, 813] width 449 height 45
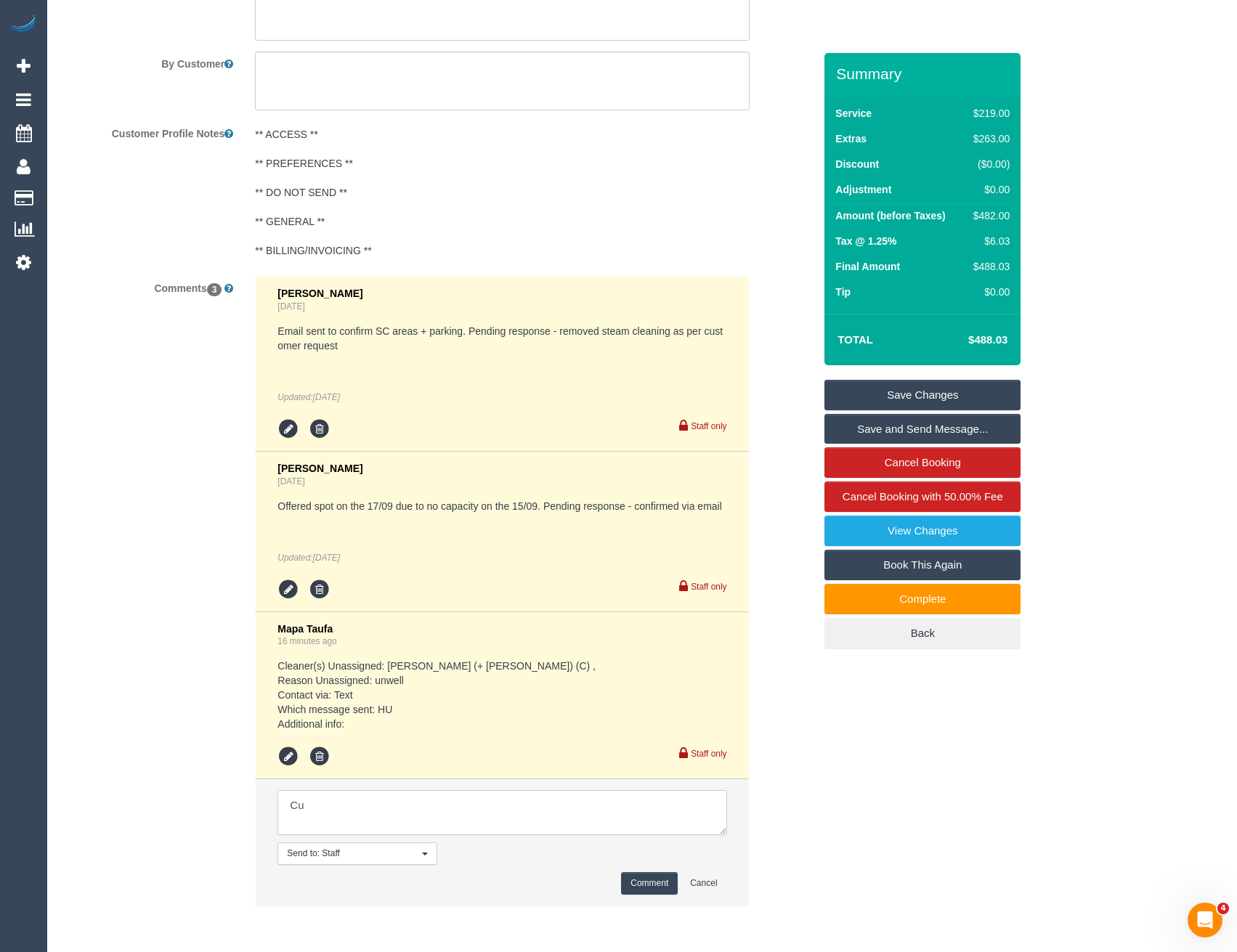
type textarea "C"
type textarea "l"
type textarea ""lets skip it". waiting to hear if customer would like to reschedule. via SMS"
click at [659, 883] on button "Comment" at bounding box center [650, 883] width 57 height 23
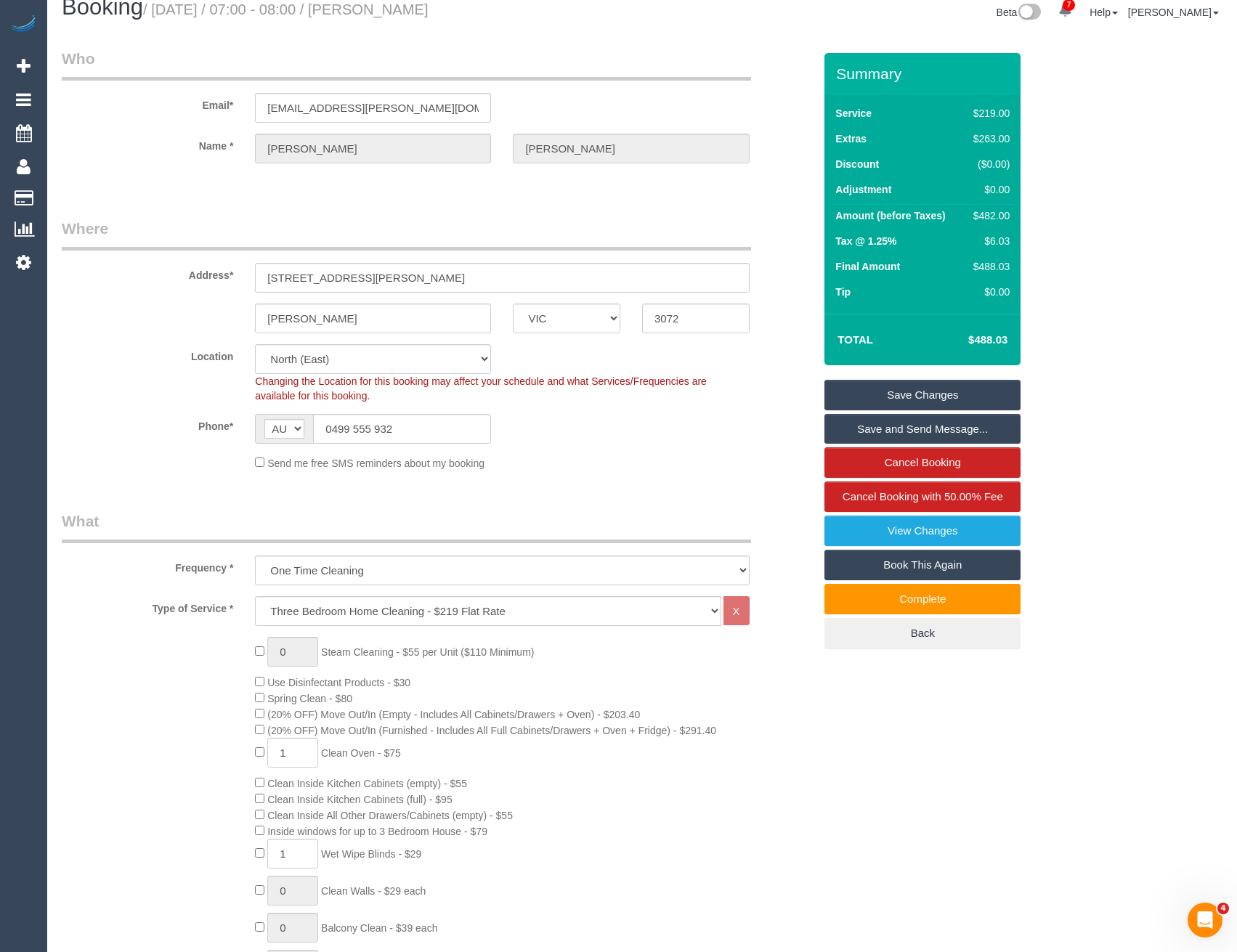
scroll to position [0, 0]
